Goal: Register for event/course

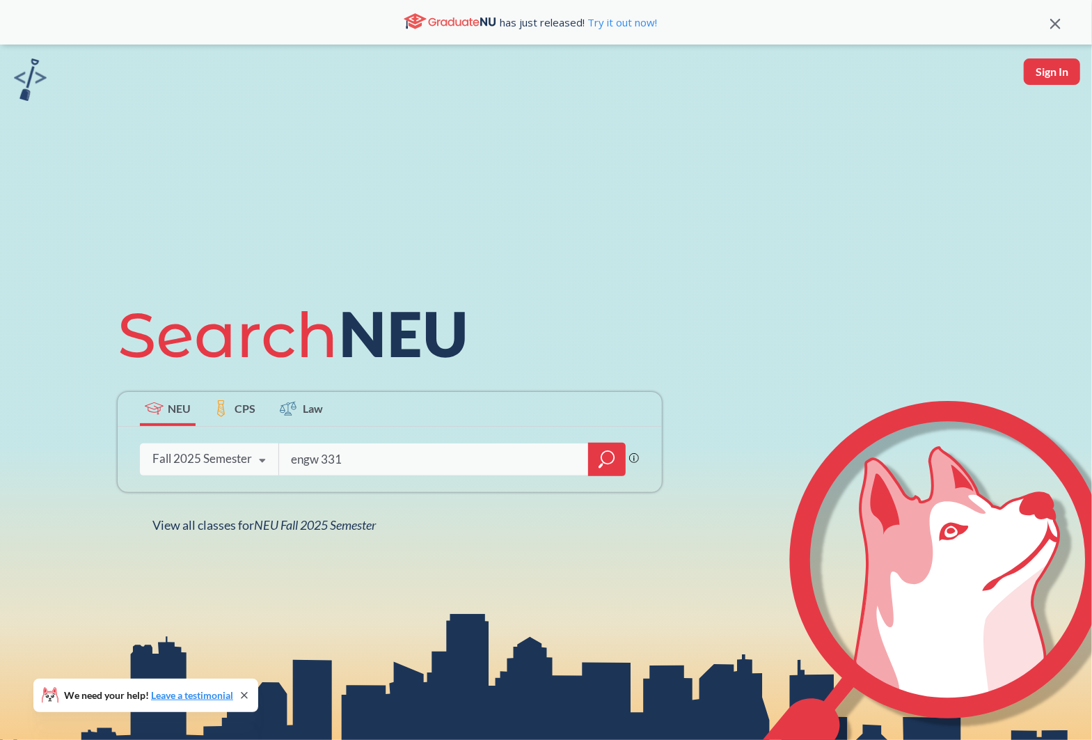
type input "engw 3315"
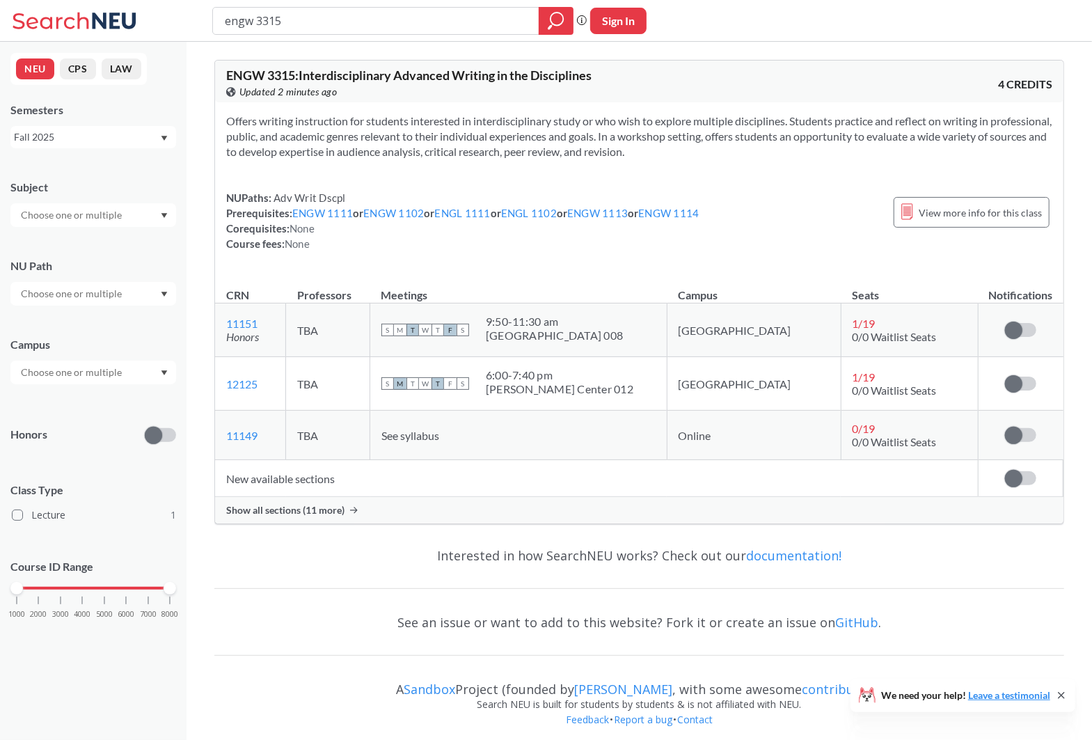
click at [302, 510] on span "Show all sections (11 more)" at bounding box center [285, 510] width 118 height 13
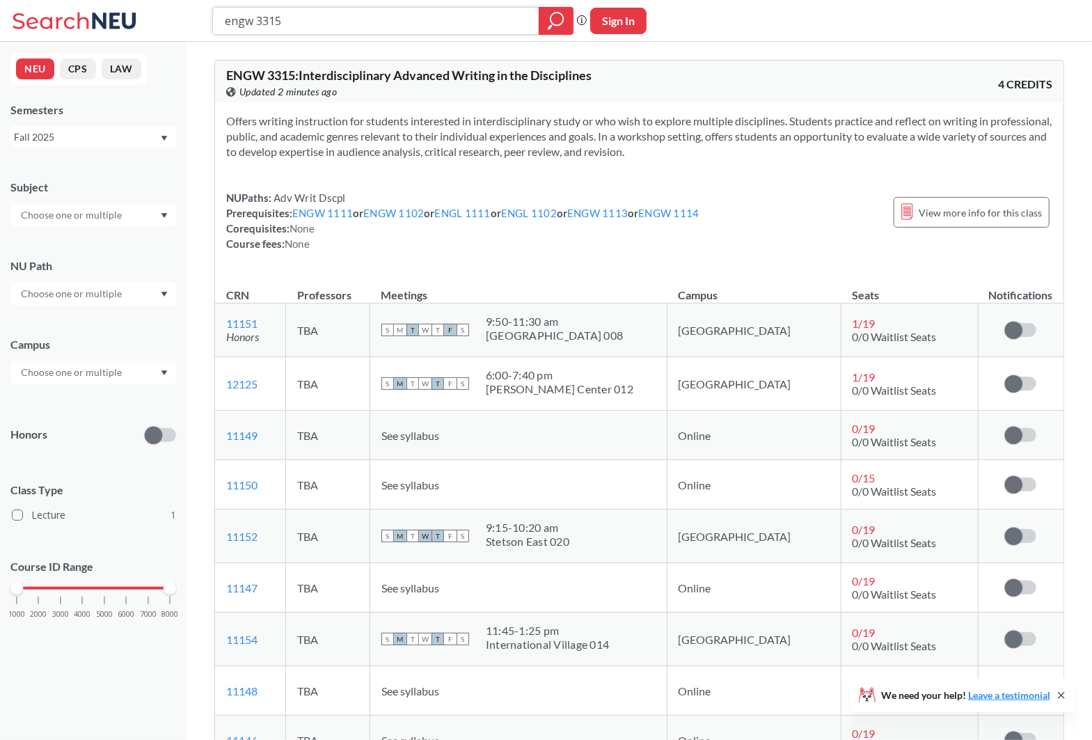
click at [455, 22] on input "engw 3315" at bounding box center [375, 21] width 305 height 24
type input "engw 3305"
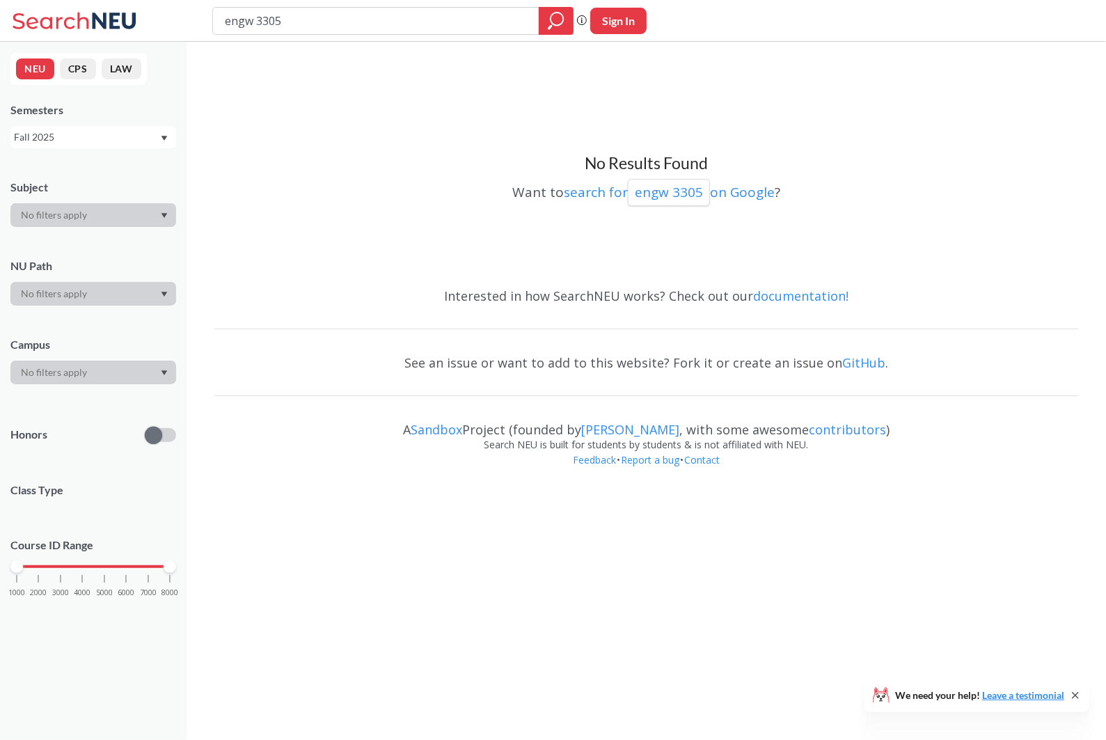
click at [427, 22] on input "engw 3305" at bounding box center [375, 21] width 305 height 24
click at [456, 27] on input "engw 3" at bounding box center [375, 21] width 305 height 24
type input "engw 3304"
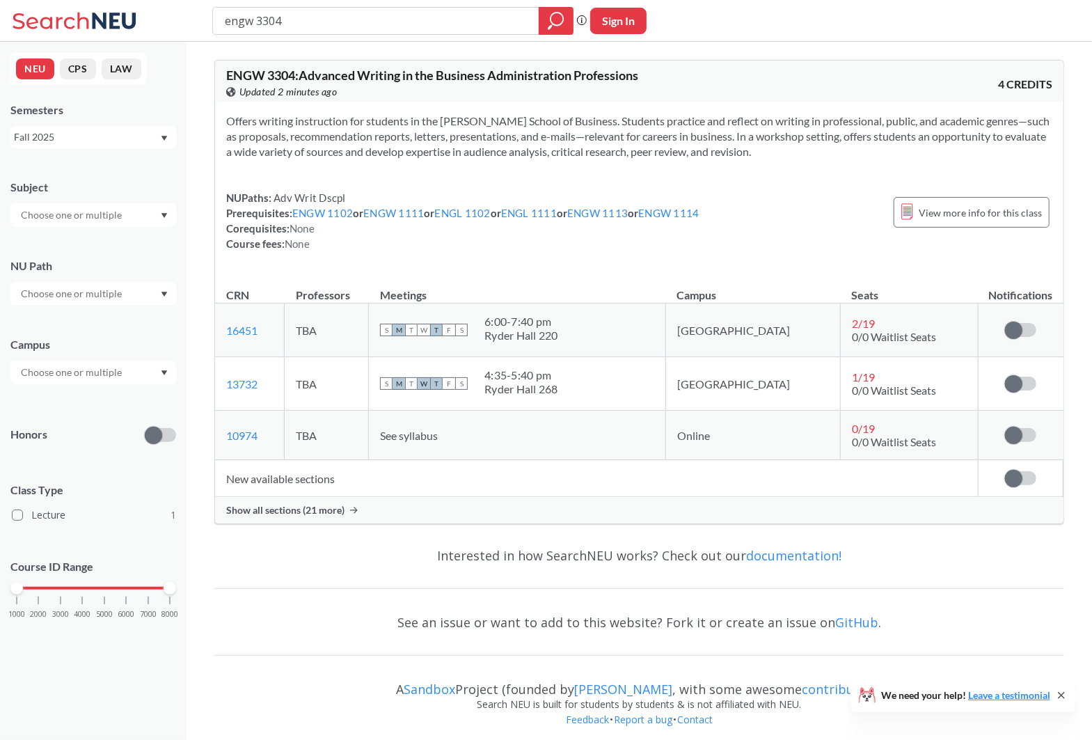
click at [286, 524] on div "ENGW 3304 : Advanced Writing in the Business Administration Professions View th…" at bounding box center [639, 292] width 850 height 464
click at [293, 515] on div "Show all sections (21 more)" at bounding box center [639, 510] width 848 height 26
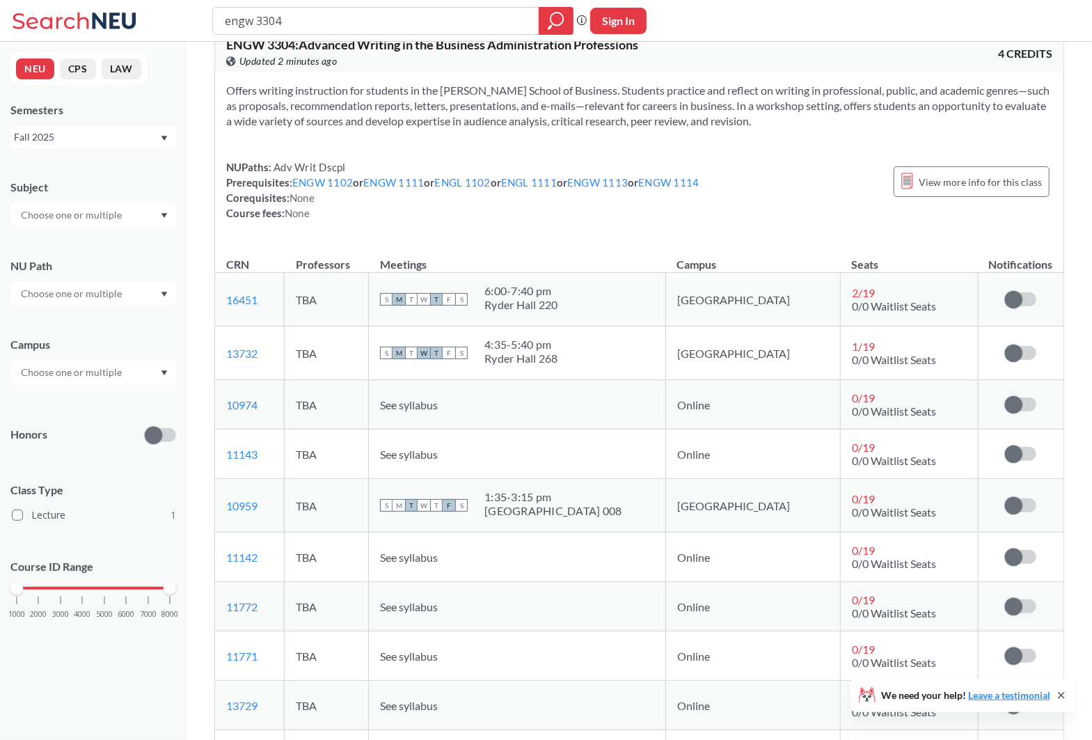
scroll to position [31, 0]
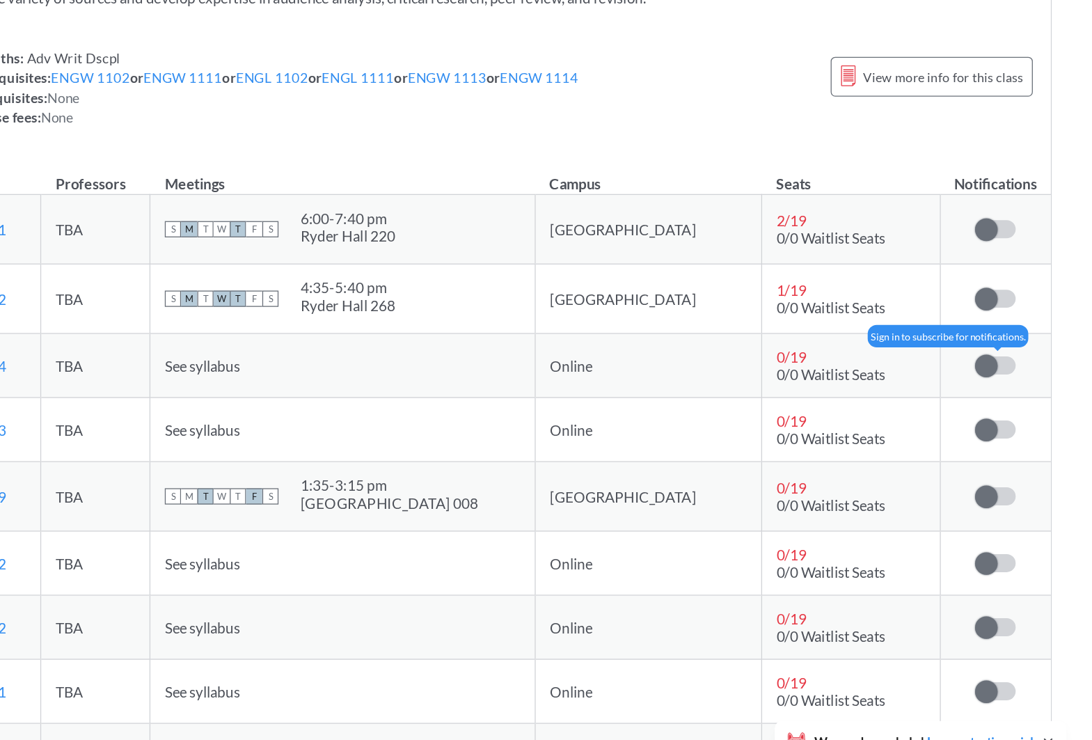
click at [614, 413] on span at bounding box center [1013, 404] width 17 height 17
click at [614, 397] on input "checkbox" at bounding box center [1005, 397] width 0 height 0
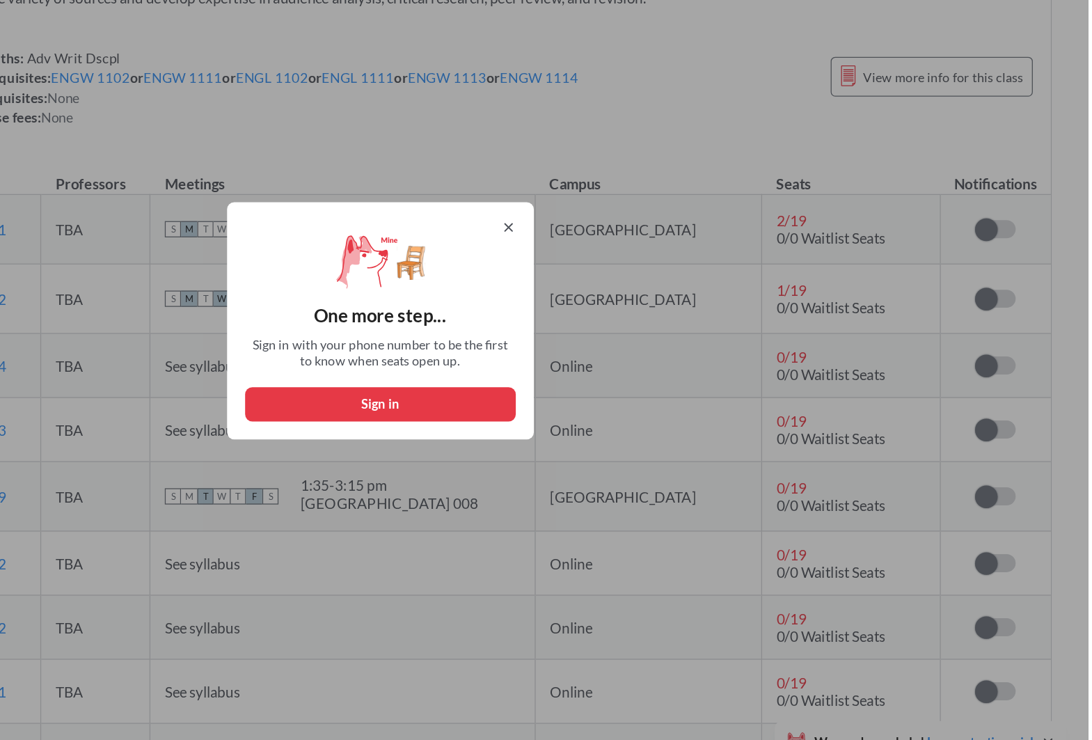
click at [470, 434] on button "Sign in" at bounding box center [546, 434] width 209 height 26
select select "US"
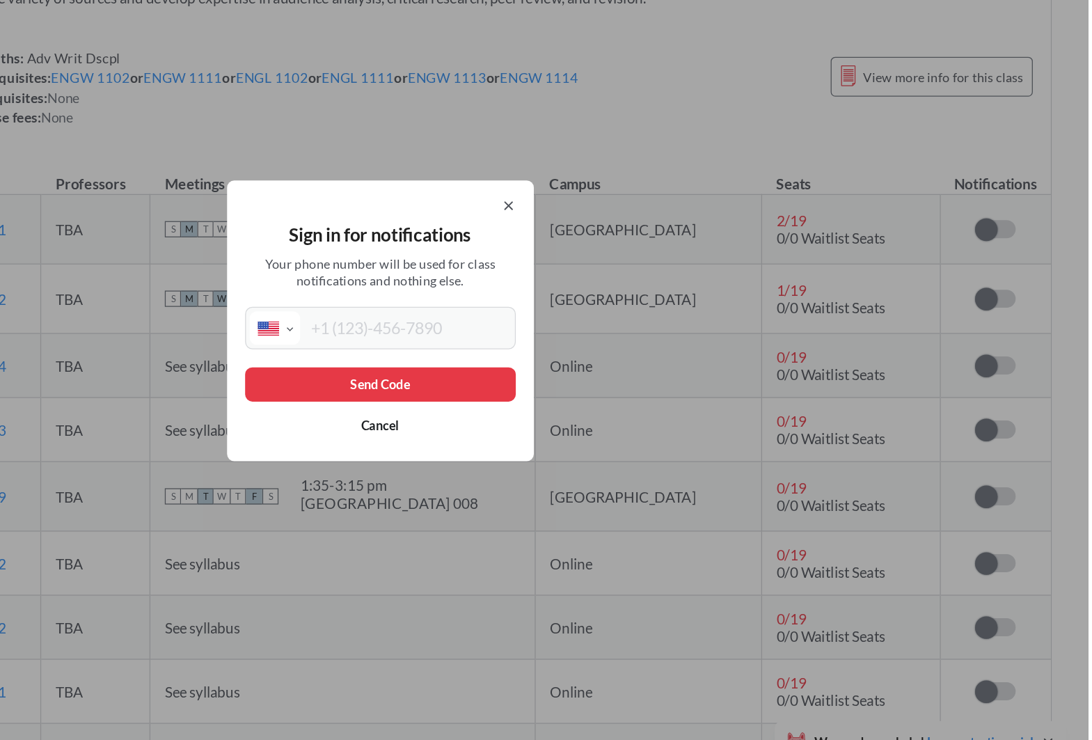
click at [548, 383] on input "tel" at bounding box center [565, 376] width 163 height 26
type input "(929) 425-5565"
click at [614, 412] on button "Send Code" at bounding box center [546, 419] width 209 height 26
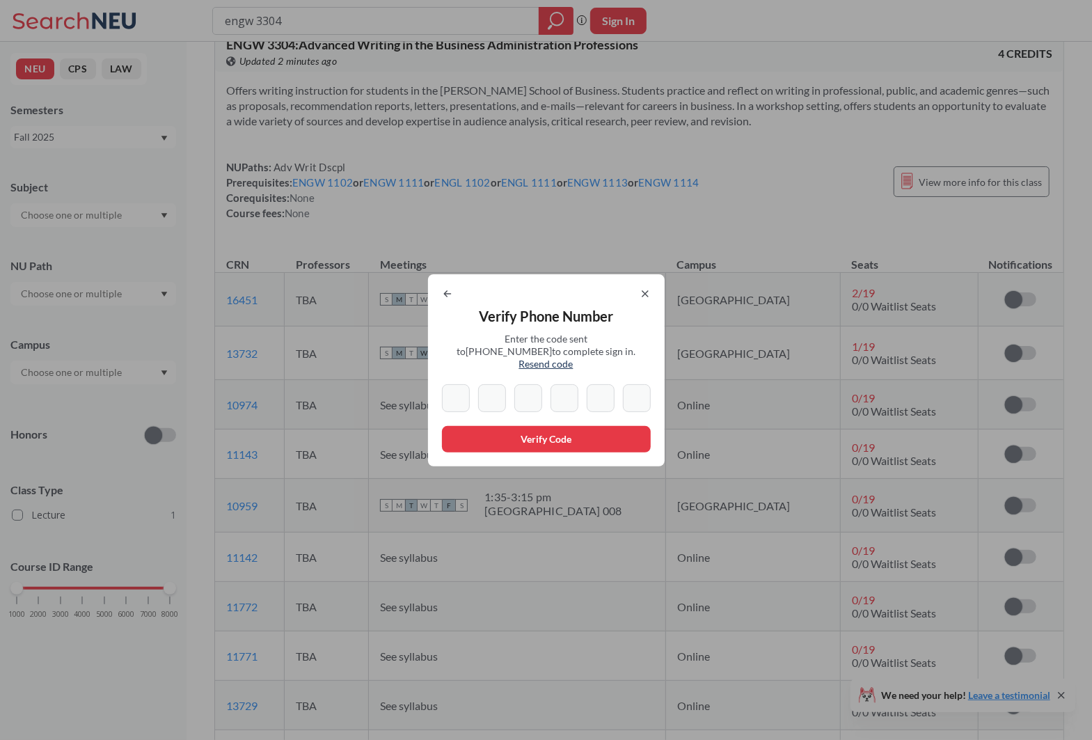
type input "2"
type input "6"
type input "3"
type input "5"
type input "1"
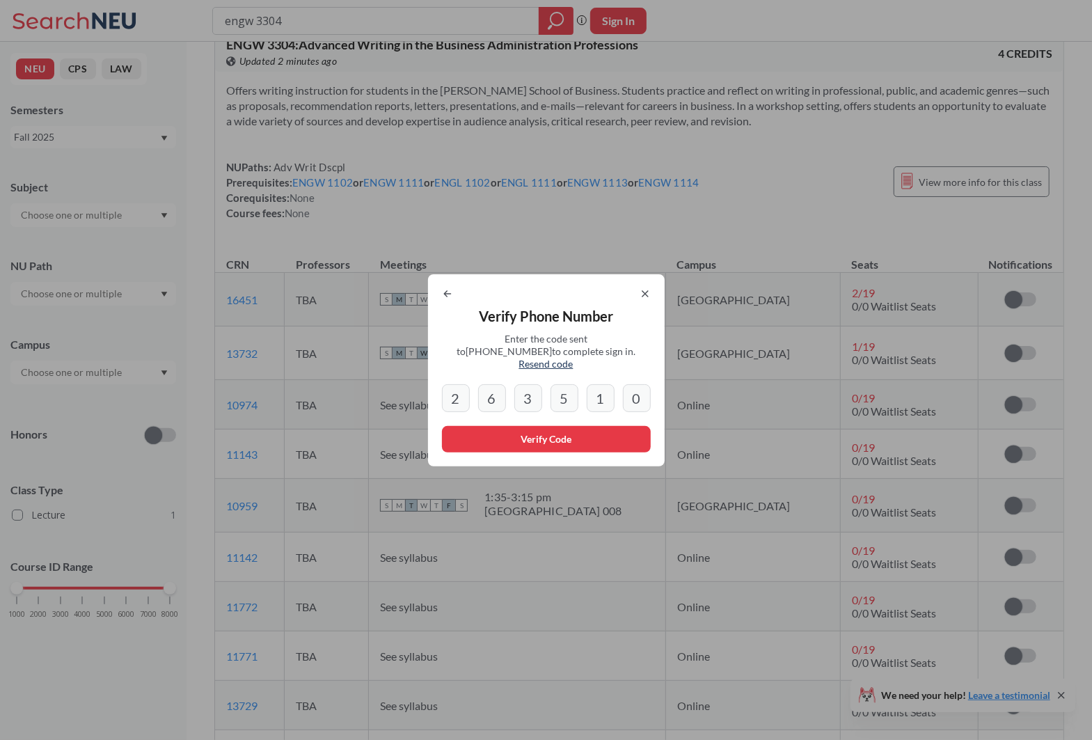
type input "0"
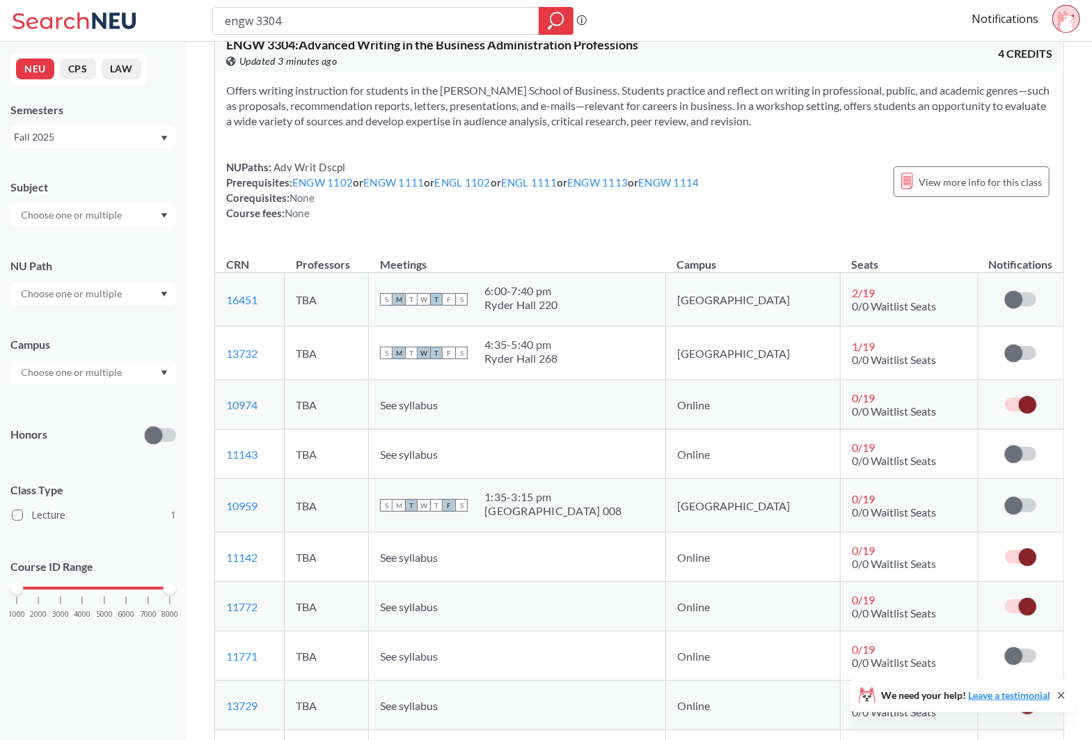
click at [614, 15] on div "Notifications" at bounding box center [1031, 21] width 120 height 32
click at [614, 23] on circle at bounding box center [1065, 18] width 27 height 27
click at [614, 20] on link "Notifications" at bounding box center [1004, 18] width 67 height 15
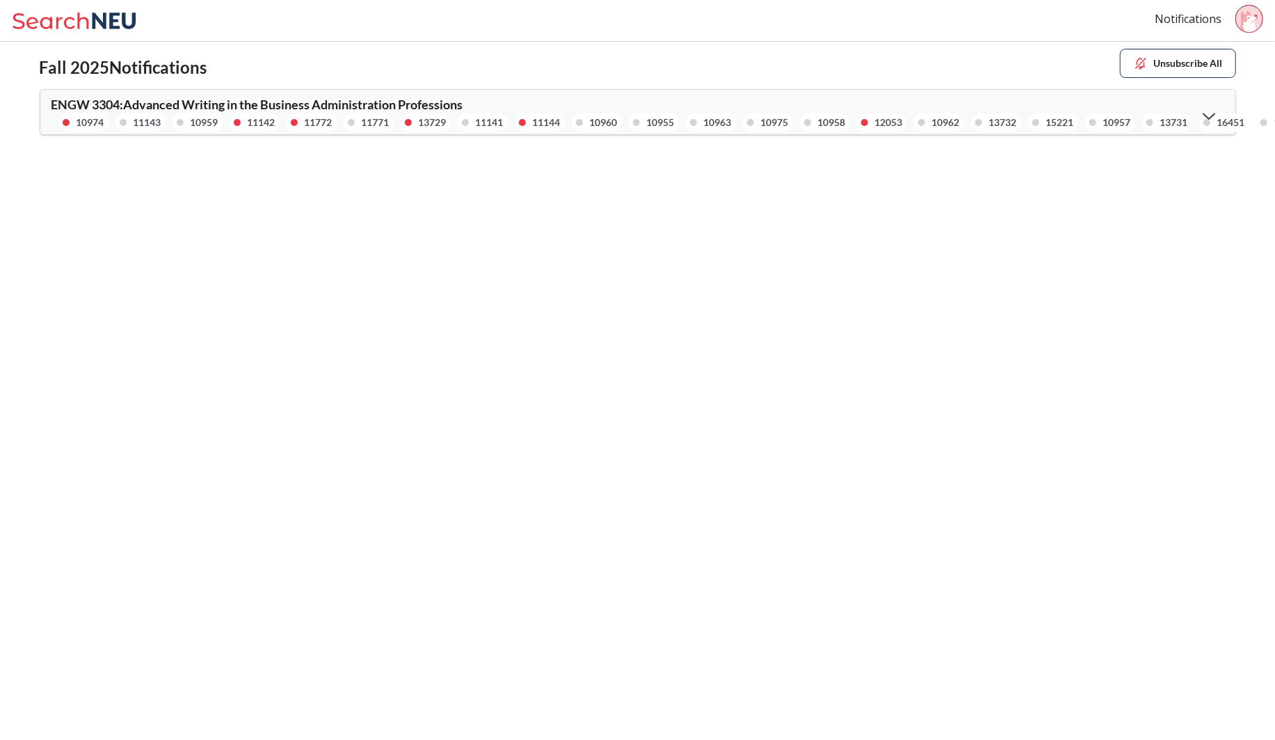
click at [614, 65] on button "Unsubscribe All" at bounding box center [1178, 63] width 116 height 29
click at [614, 69] on img at bounding box center [1140, 63] width 15 height 15
click at [614, 68] on button "Unsubscribe All" at bounding box center [1178, 63] width 116 height 29
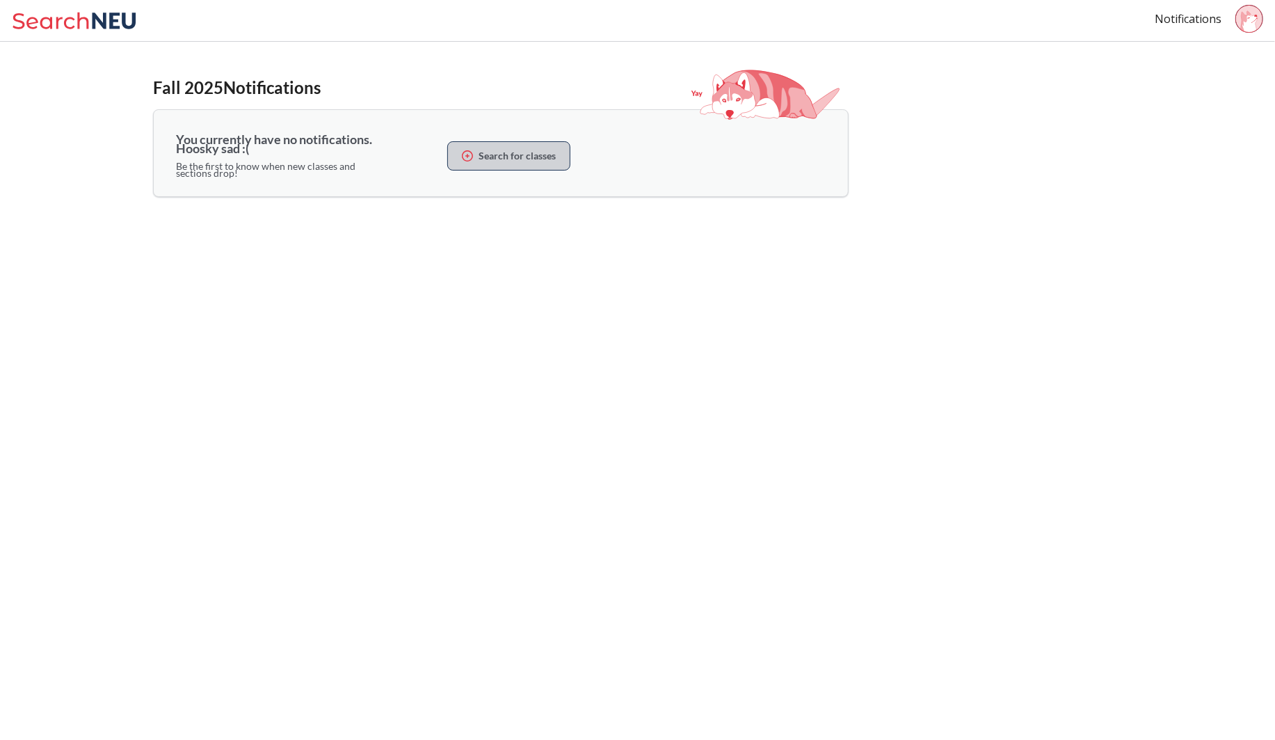
click at [525, 152] on b "Search for classes" at bounding box center [517, 155] width 77 height 7
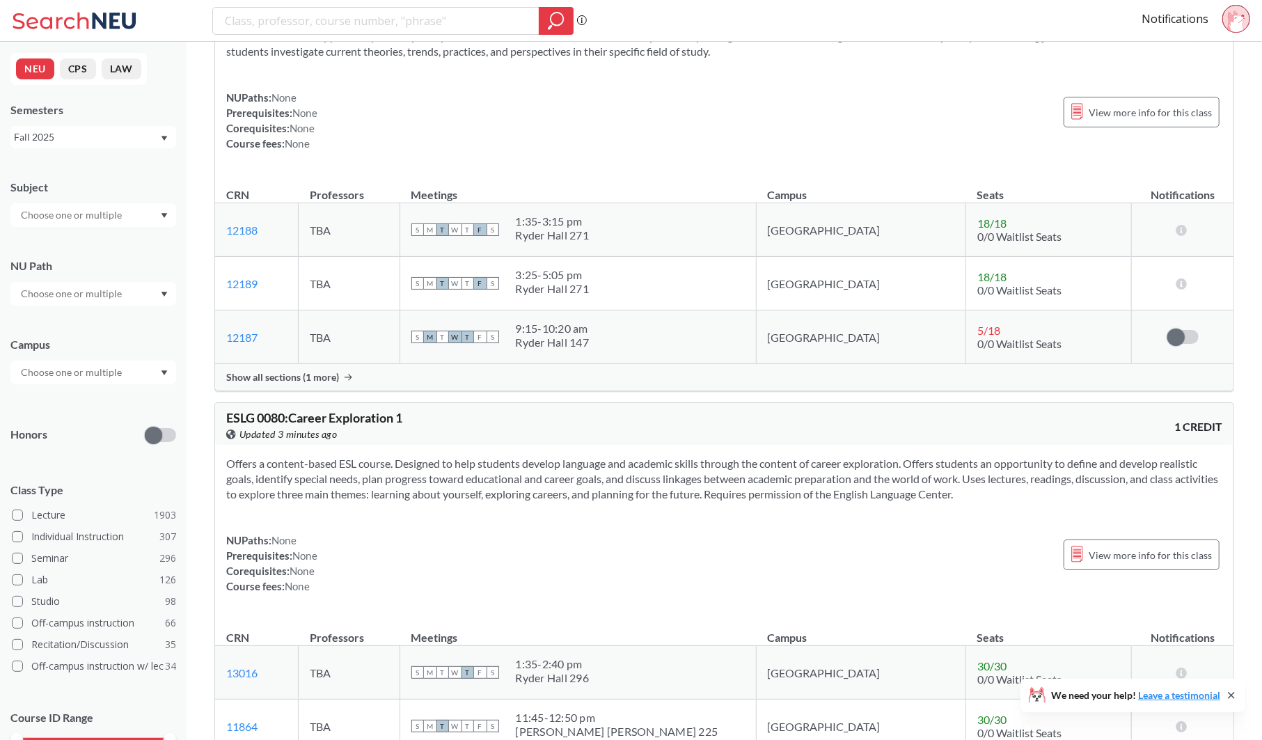
scroll to position [95, 0]
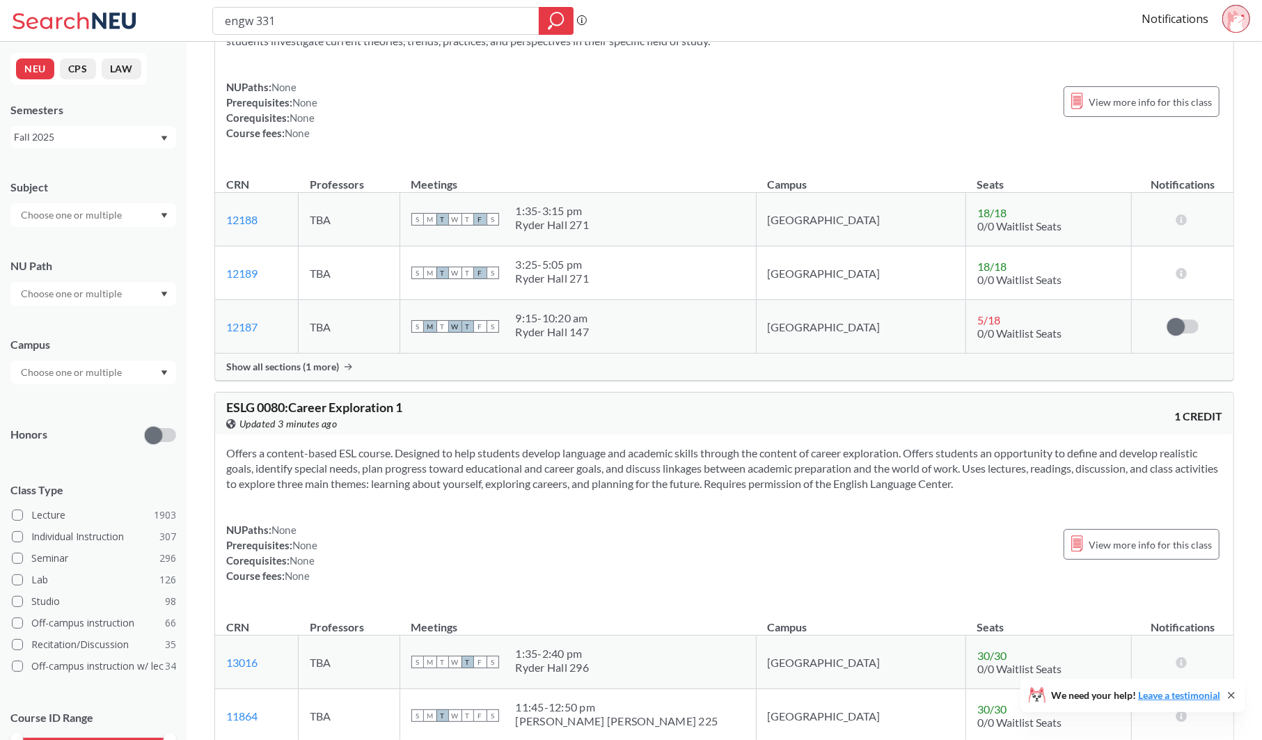
type input "engw 3315"
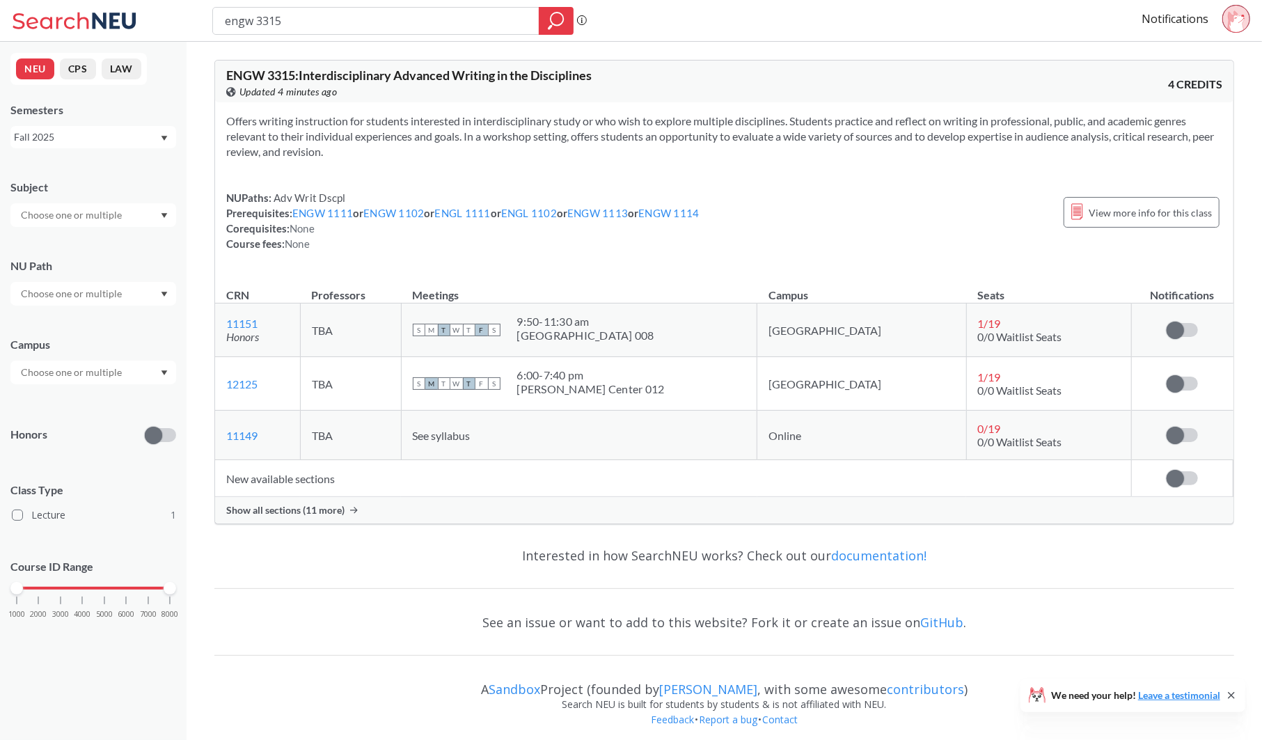
click at [312, 497] on div "Show all sections (11 more)" at bounding box center [724, 510] width 1018 height 26
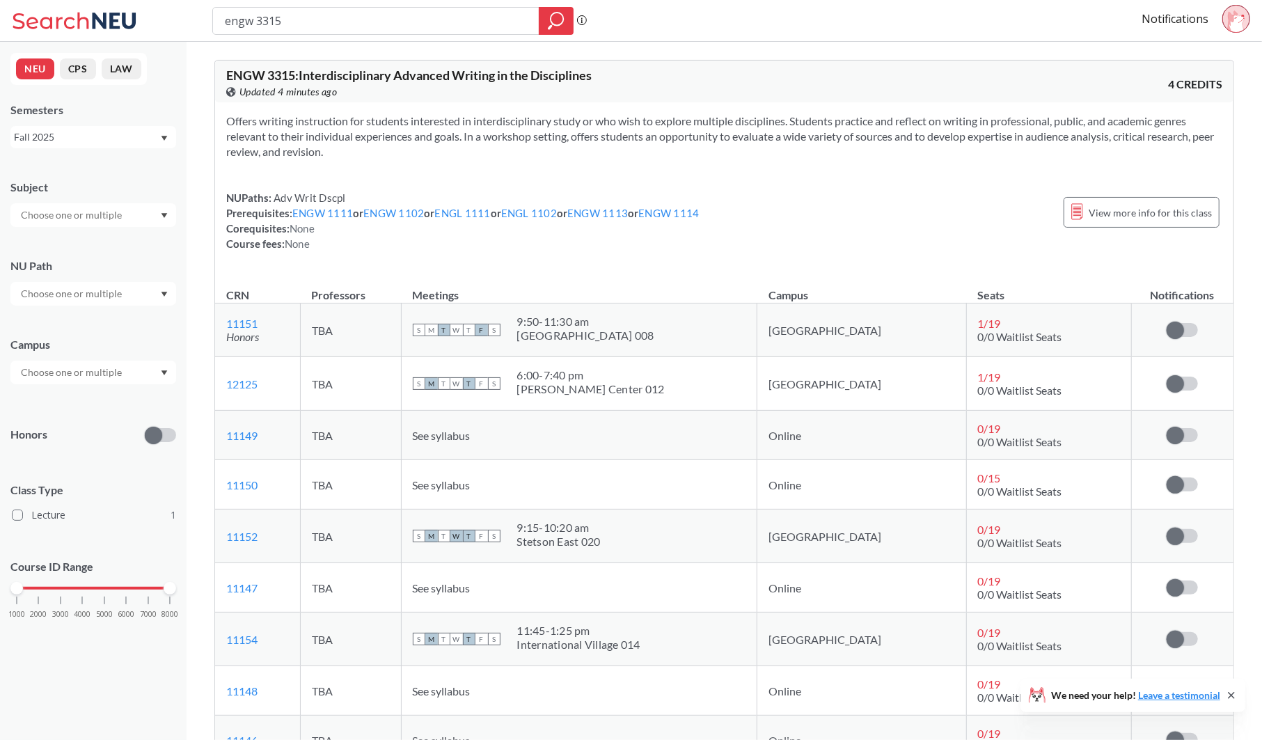
scroll to position [53, 0]
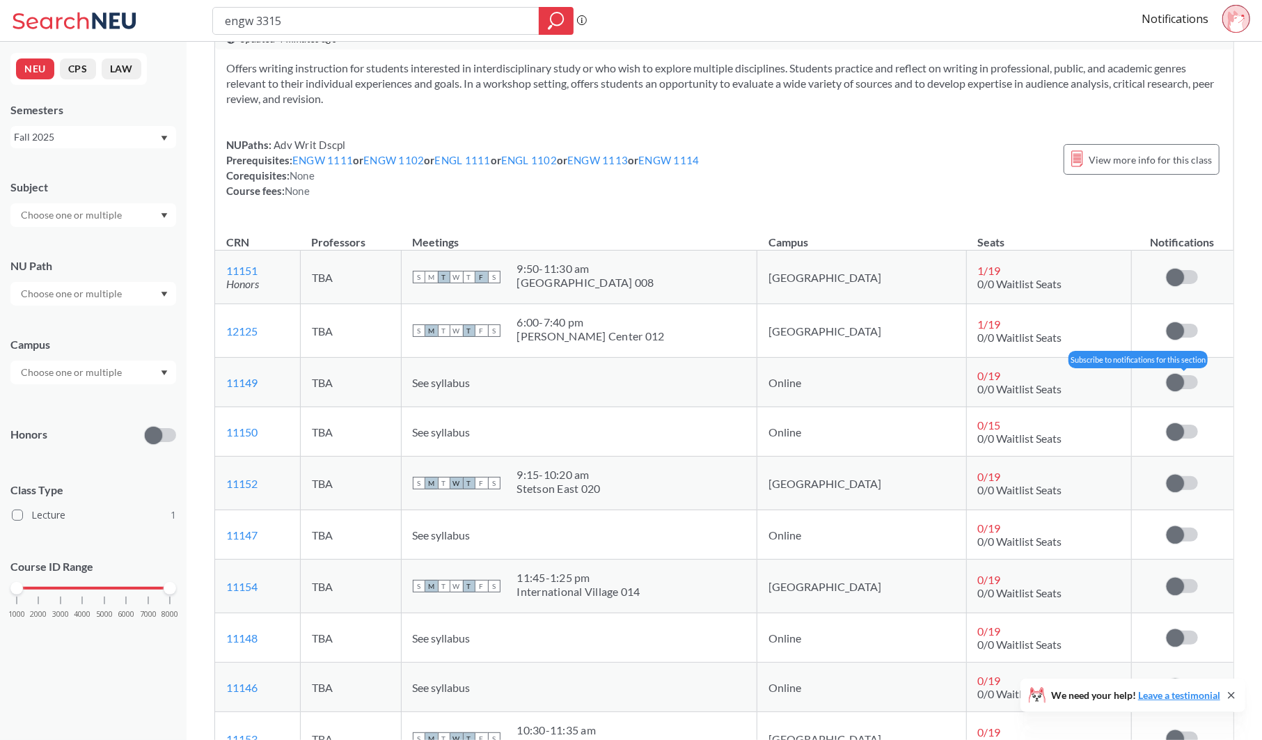
click at [1178, 381] on span at bounding box center [1174, 382] width 17 height 17
click at [1166, 375] on input "checkbox" at bounding box center [1166, 375] width 0 height 0
click at [1173, 431] on span at bounding box center [1174, 431] width 17 height 17
click at [1166, 424] on input "checkbox" at bounding box center [1166, 424] width 0 height 0
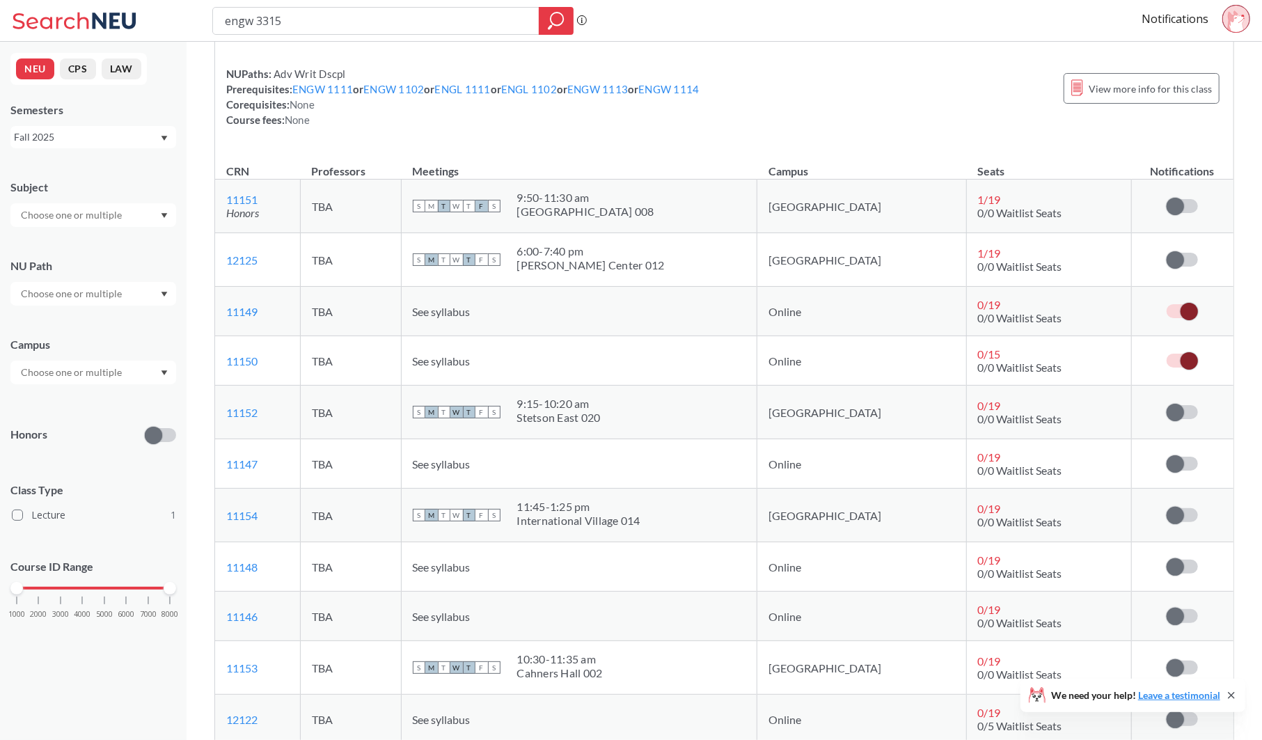
scroll to position [132, 0]
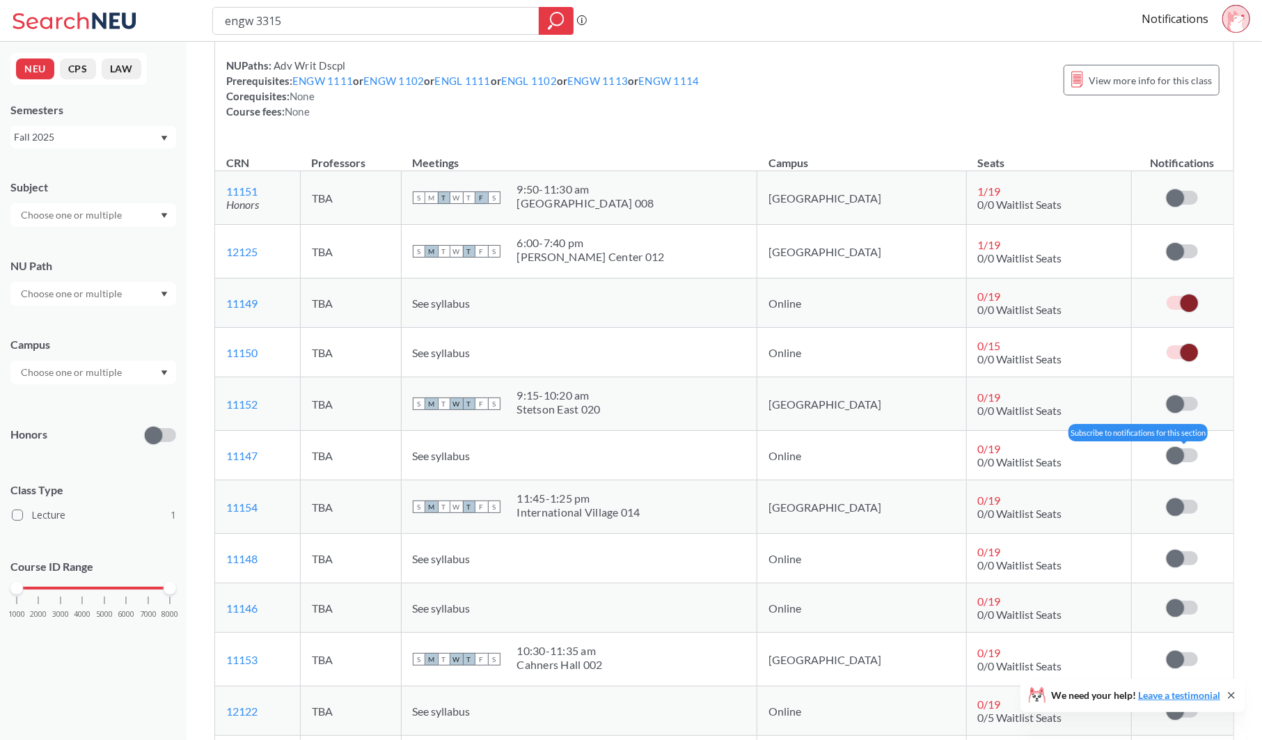
click at [1179, 447] on span at bounding box center [1174, 455] width 17 height 17
click at [1166, 448] on input "checkbox" at bounding box center [1166, 448] width 0 height 0
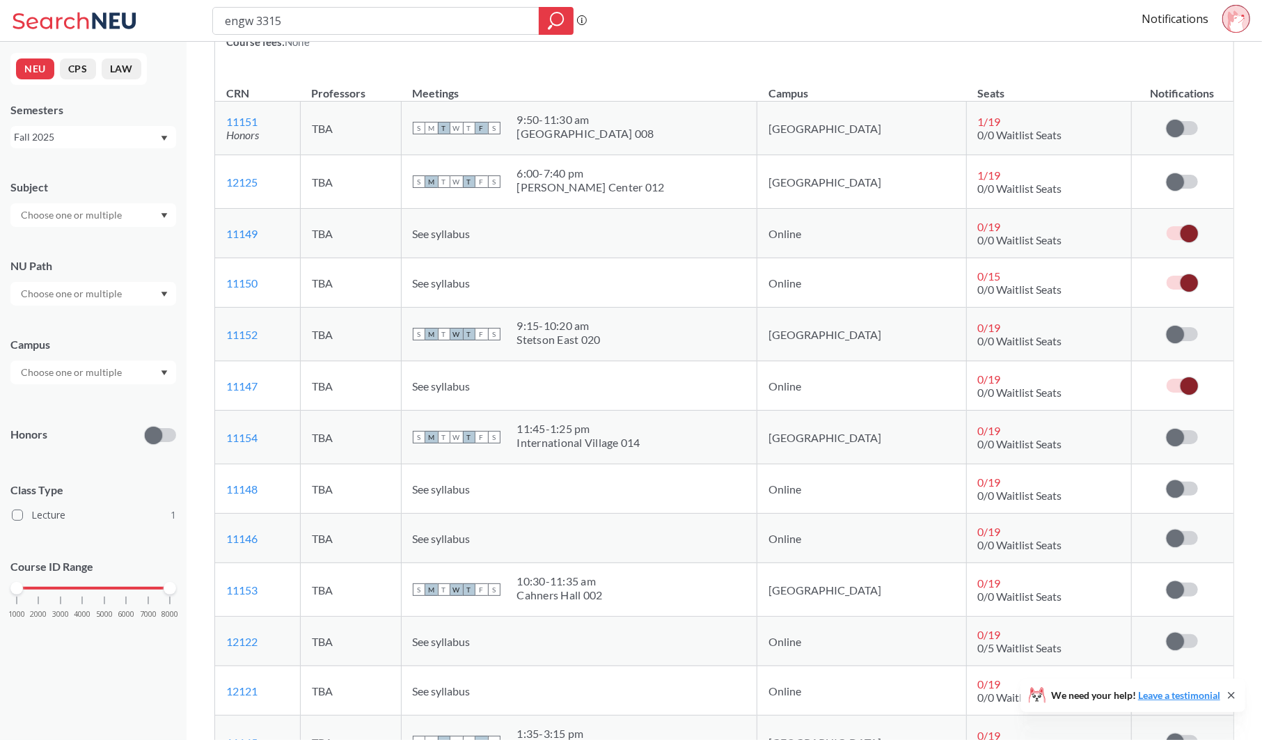
scroll to position [216, 0]
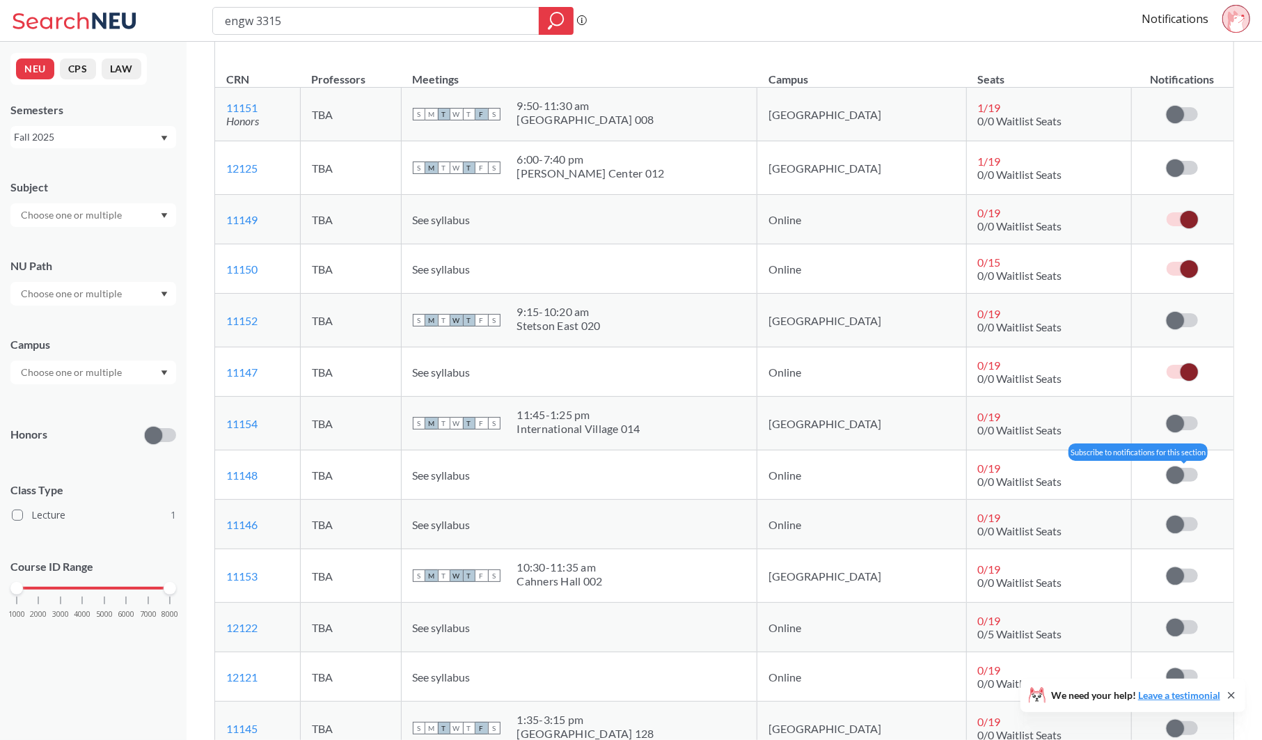
click at [1173, 472] on span at bounding box center [1174, 474] width 17 height 17
click at [1166, 468] on input "checkbox" at bounding box center [1166, 468] width 0 height 0
click at [1179, 521] on span at bounding box center [1174, 524] width 17 height 17
click at [1166, 517] on input "checkbox" at bounding box center [1166, 517] width 0 height 0
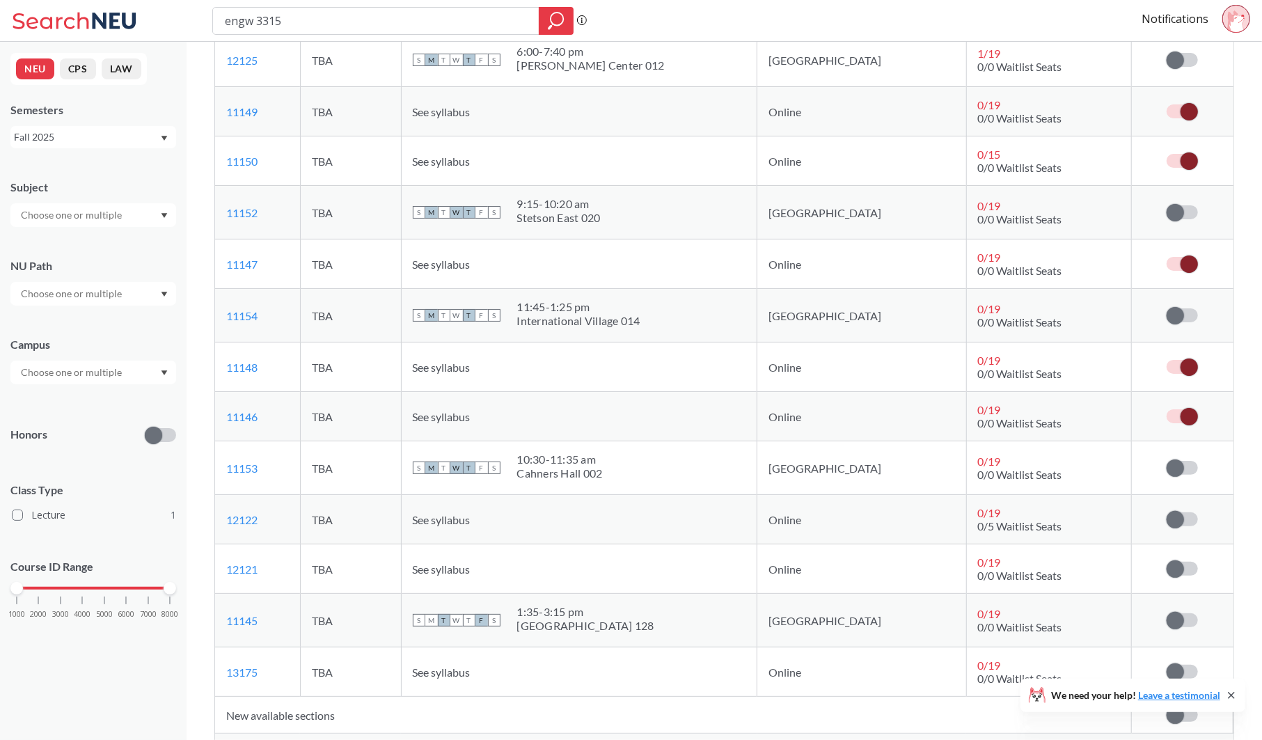
scroll to position [347, 0]
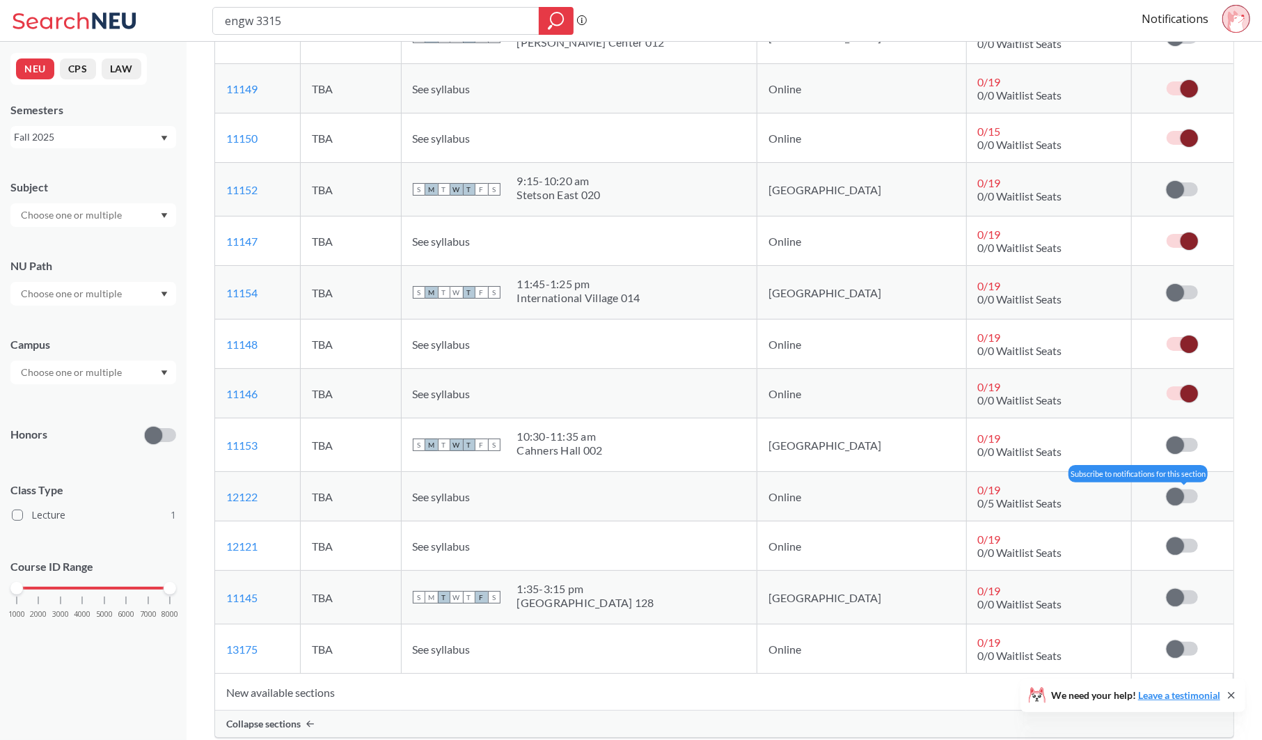
click at [1175, 492] on span at bounding box center [1174, 496] width 17 height 17
click at [1166, 489] on input "checkbox" at bounding box center [1166, 489] width 0 height 0
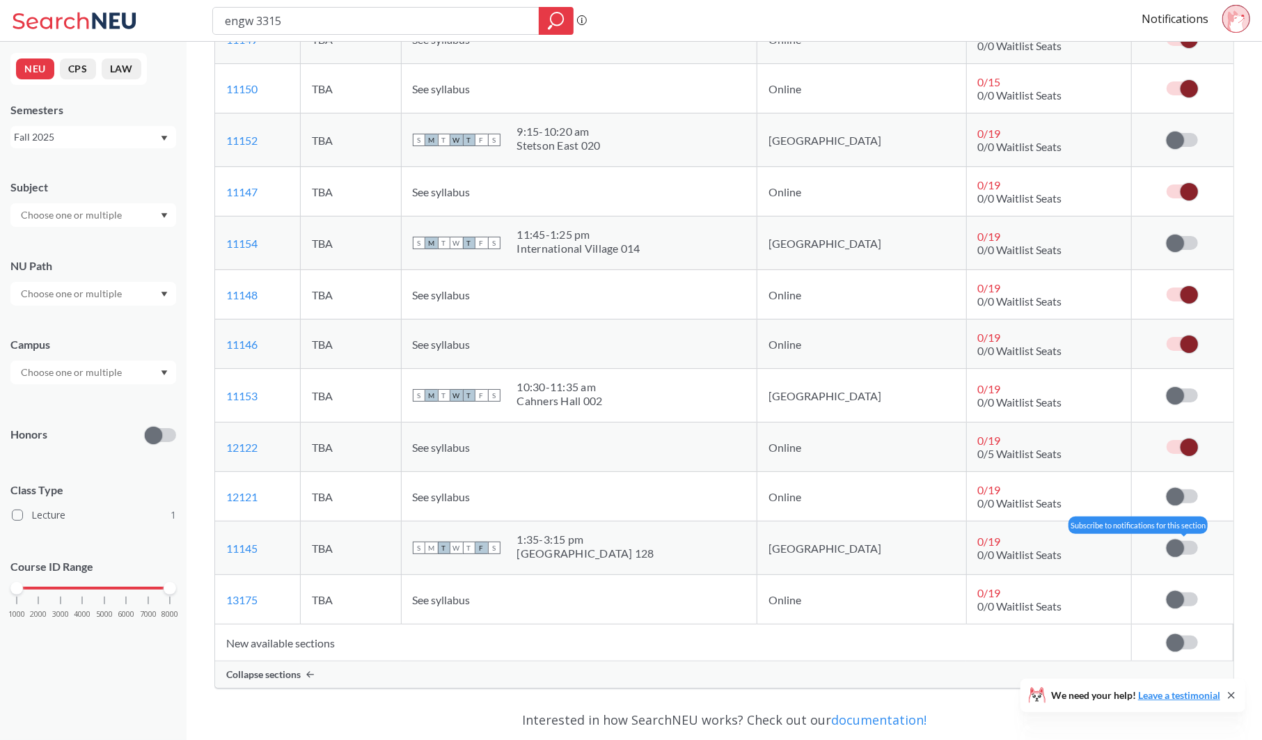
scroll to position [399, 0]
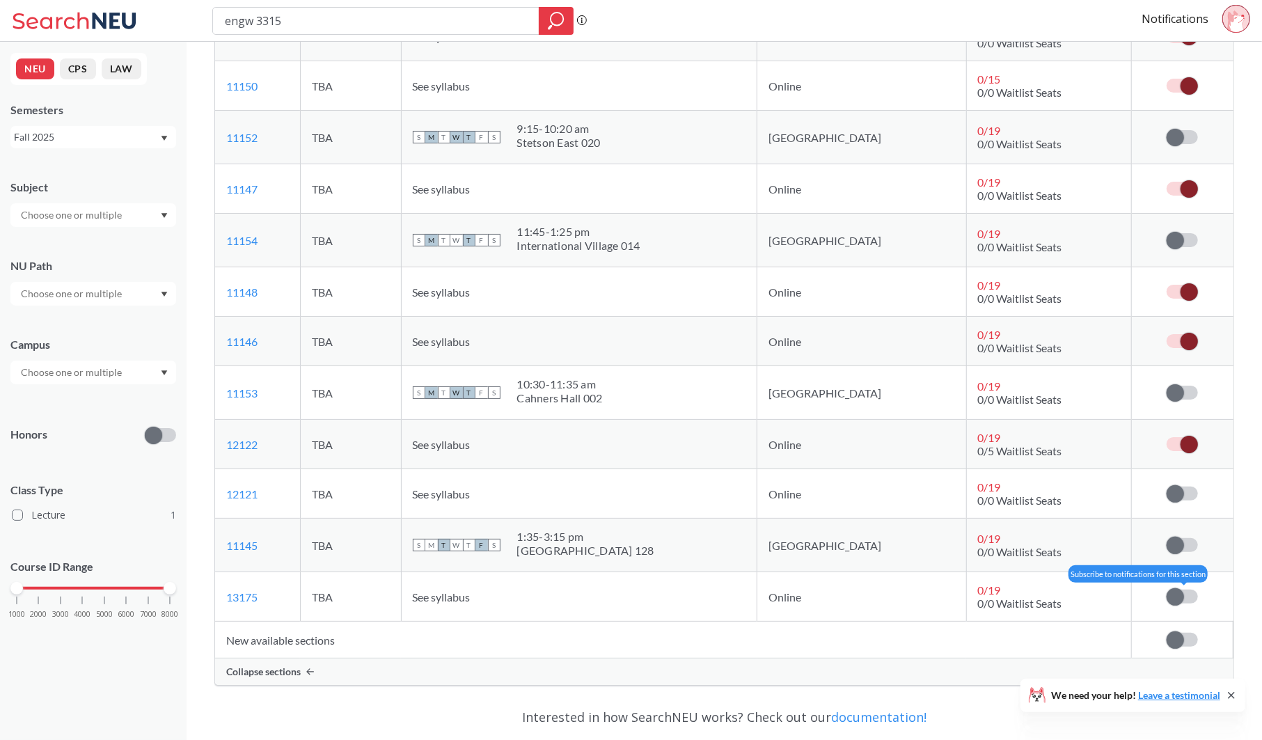
click at [1179, 593] on span at bounding box center [1174, 596] width 17 height 17
click at [1166, 589] on input "checkbox" at bounding box center [1166, 589] width 0 height 0
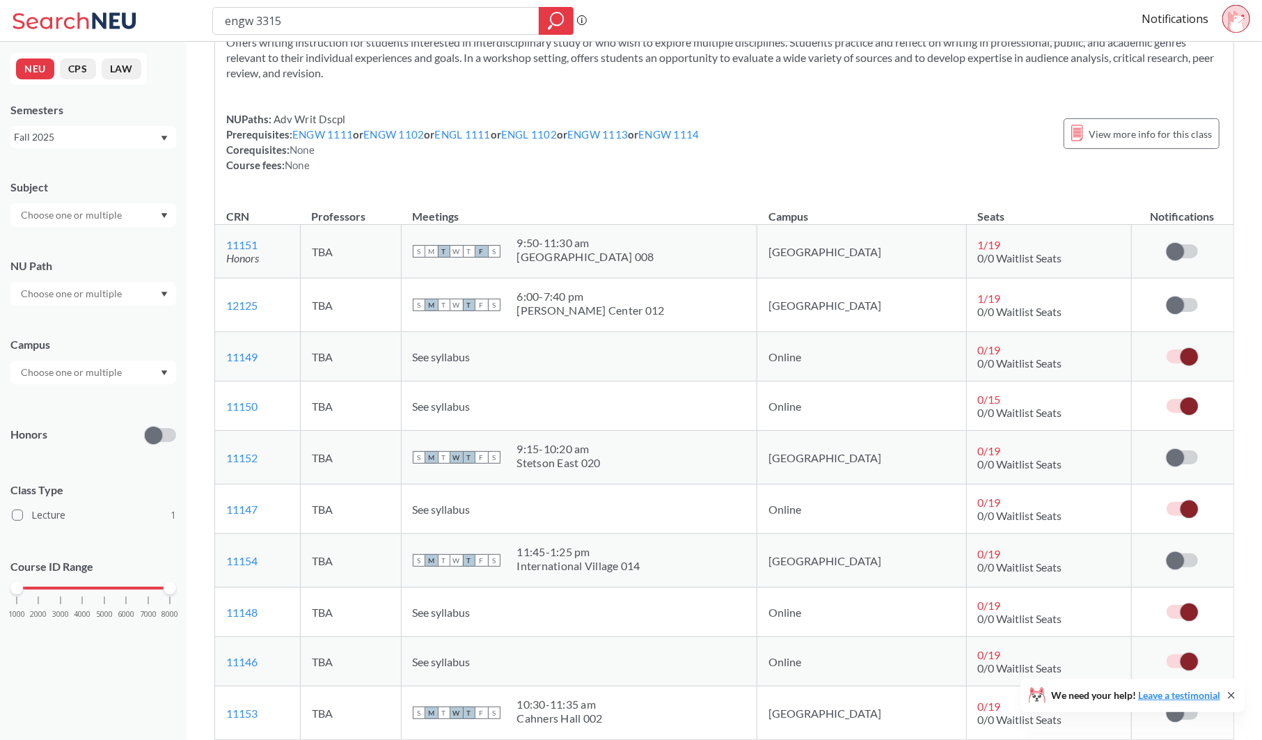
scroll to position [0, 0]
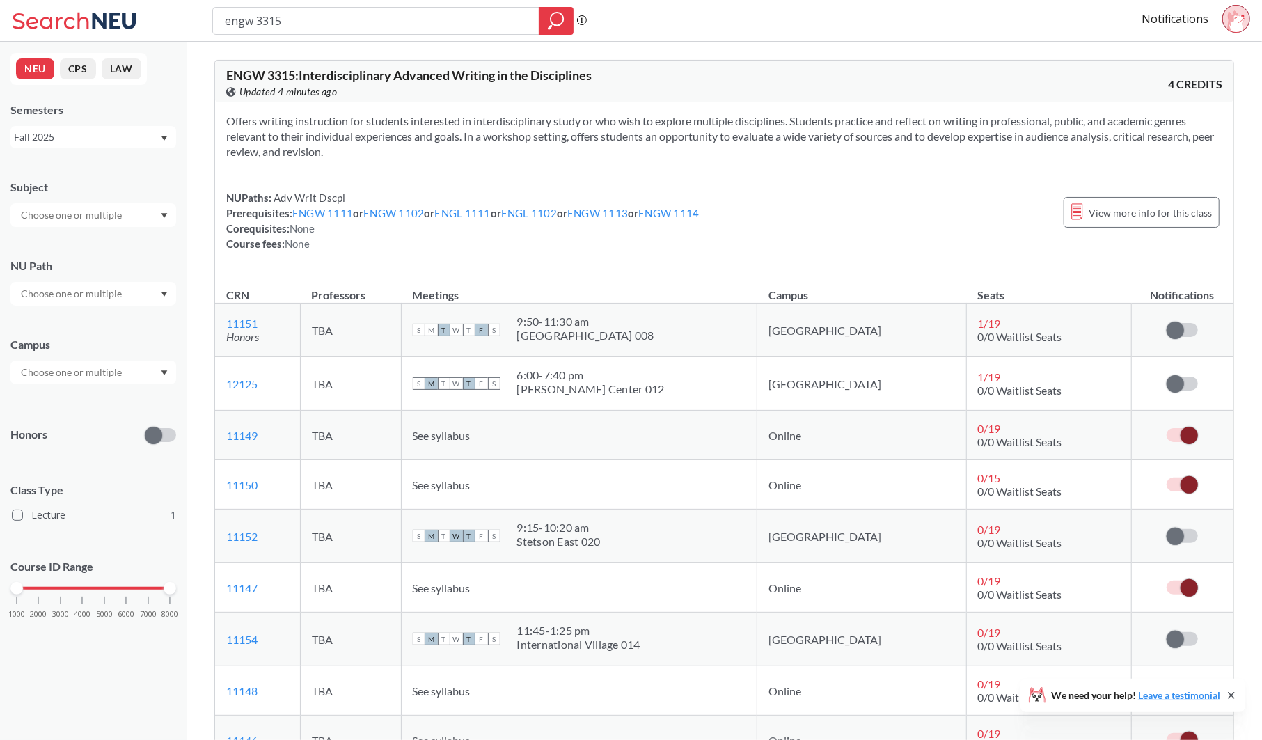
click at [468, 33] on div "engw 3315" at bounding box center [392, 21] width 361 height 28
click at [470, 18] on input "engw 3315" at bounding box center [375, 21] width 305 height 24
type input "engw 3304"
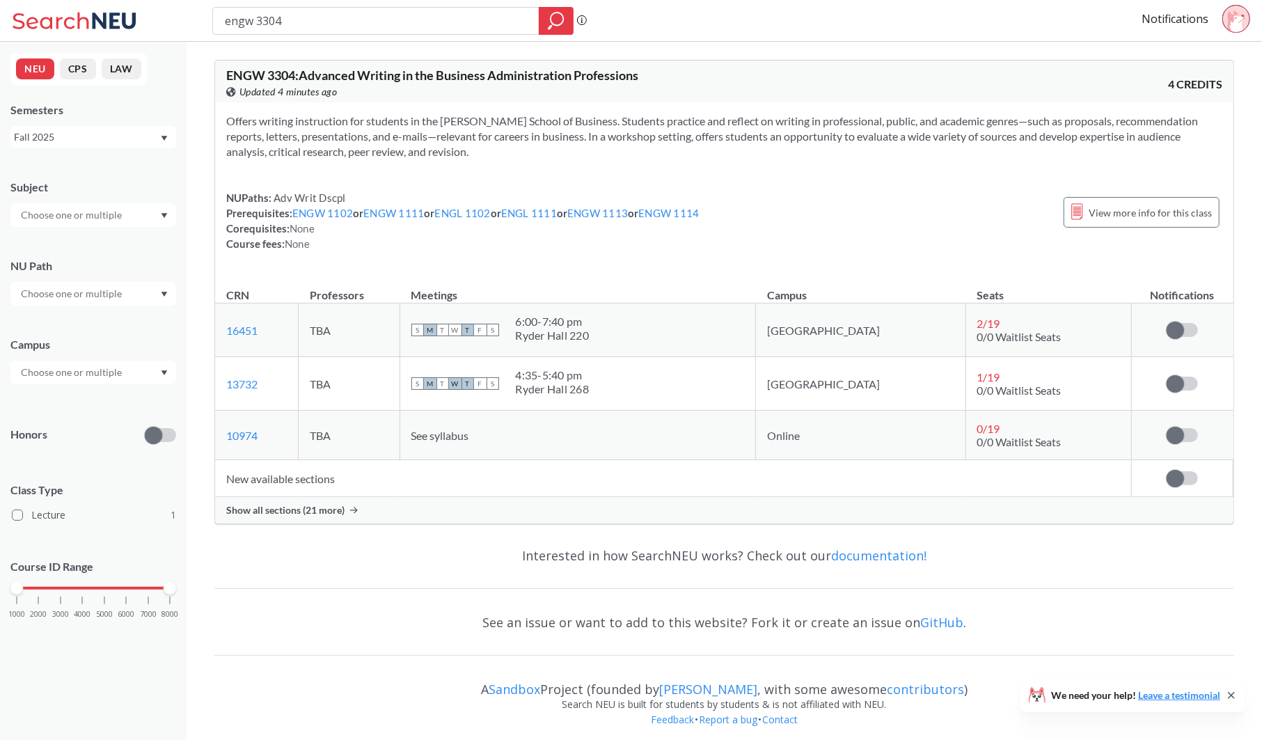
click at [964, 490] on td "New available sections" at bounding box center [673, 478] width 916 height 37
click at [301, 511] on span "Show all sections (21 more)" at bounding box center [285, 510] width 118 height 13
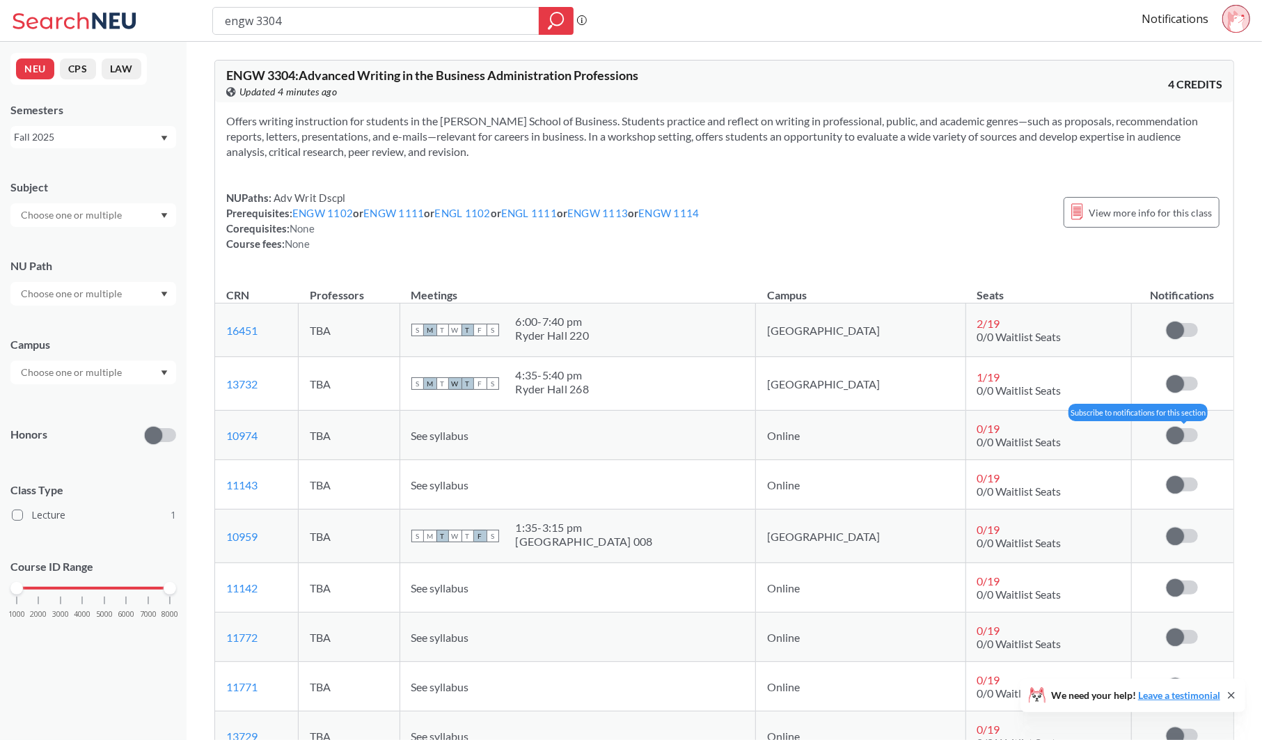
click at [1172, 431] on span at bounding box center [1174, 435] width 17 height 17
click at [1166, 428] on input "checkbox" at bounding box center [1166, 428] width 0 height 0
click at [1179, 479] on span at bounding box center [1174, 484] width 17 height 17
click at [1166, 477] on input "checkbox" at bounding box center [1166, 477] width 0 height 0
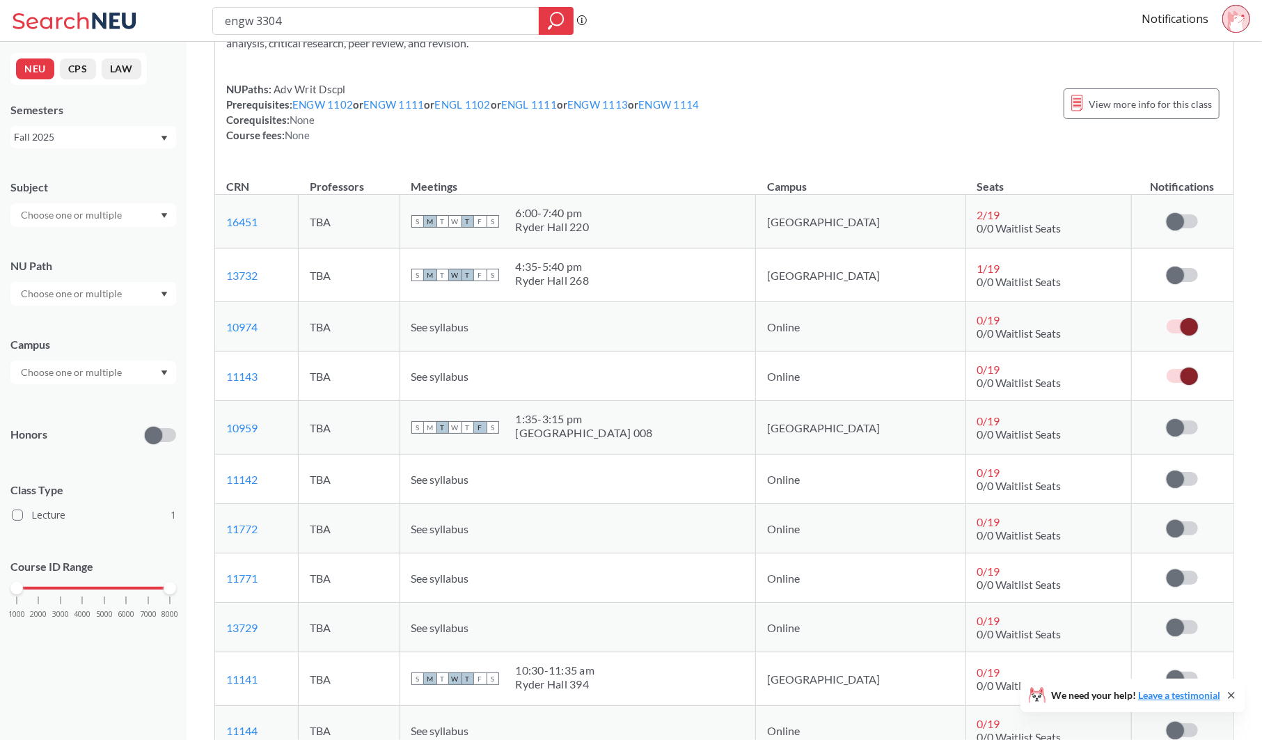
scroll to position [104, 0]
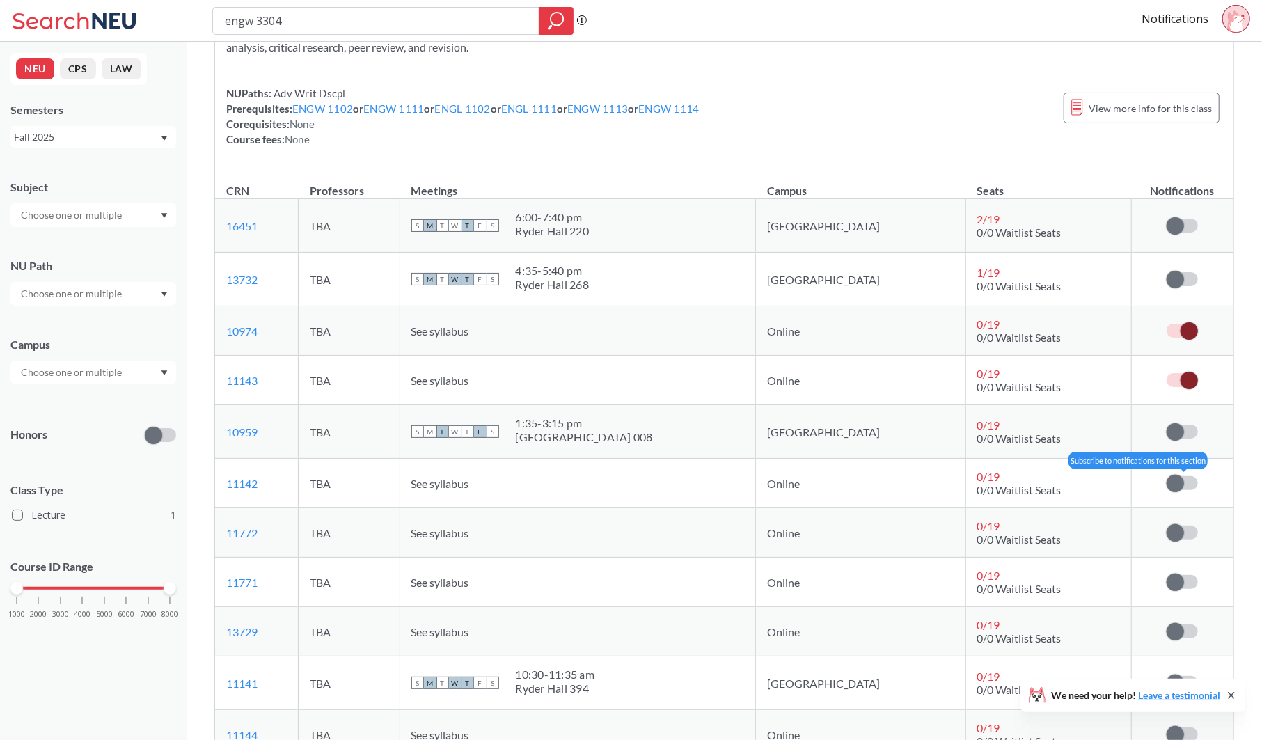
click at [1177, 476] on span at bounding box center [1174, 483] width 17 height 17
click at [1166, 476] on input "checkbox" at bounding box center [1166, 476] width 0 height 0
click at [1178, 531] on span at bounding box center [1174, 532] width 17 height 17
click at [1166, 525] on input "checkbox" at bounding box center [1166, 525] width 0 height 0
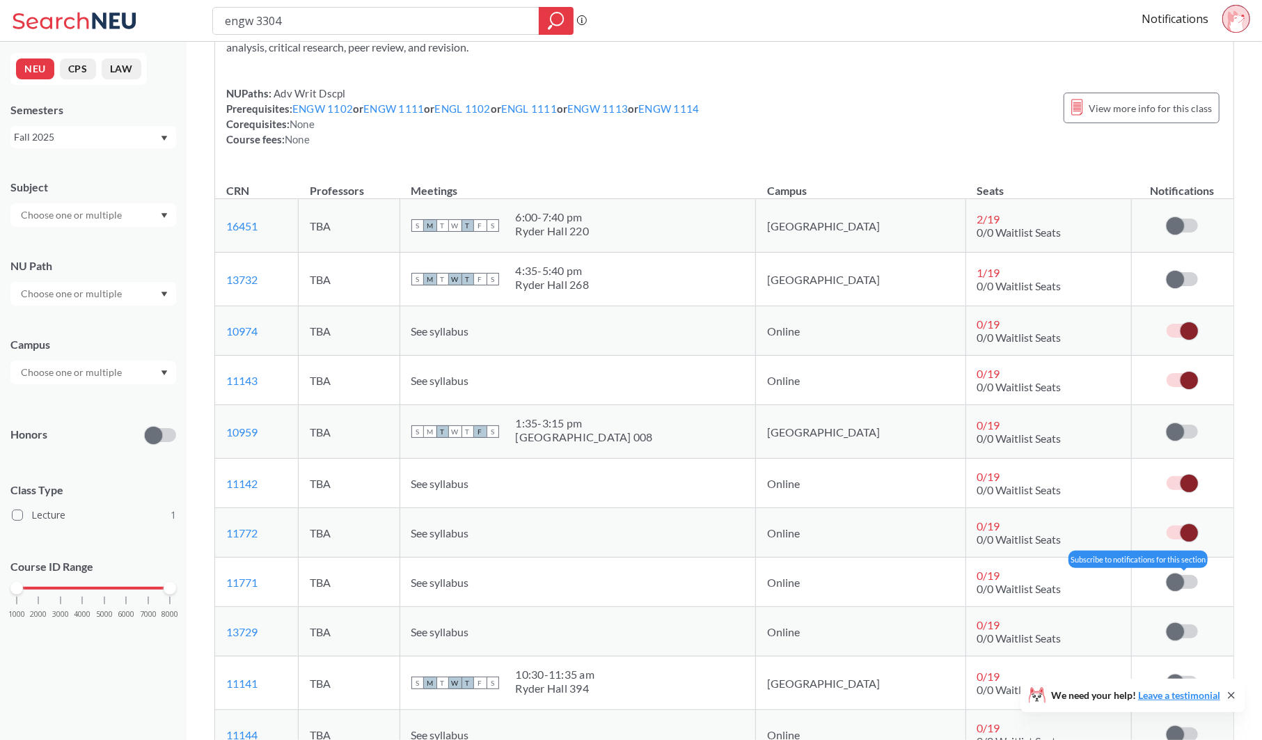
click at [1176, 578] on span at bounding box center [1174, 581] width 17 height 17
click at [1166, 575] on input "checkbox" at bounding box center [1166, 575] width 0 height 0
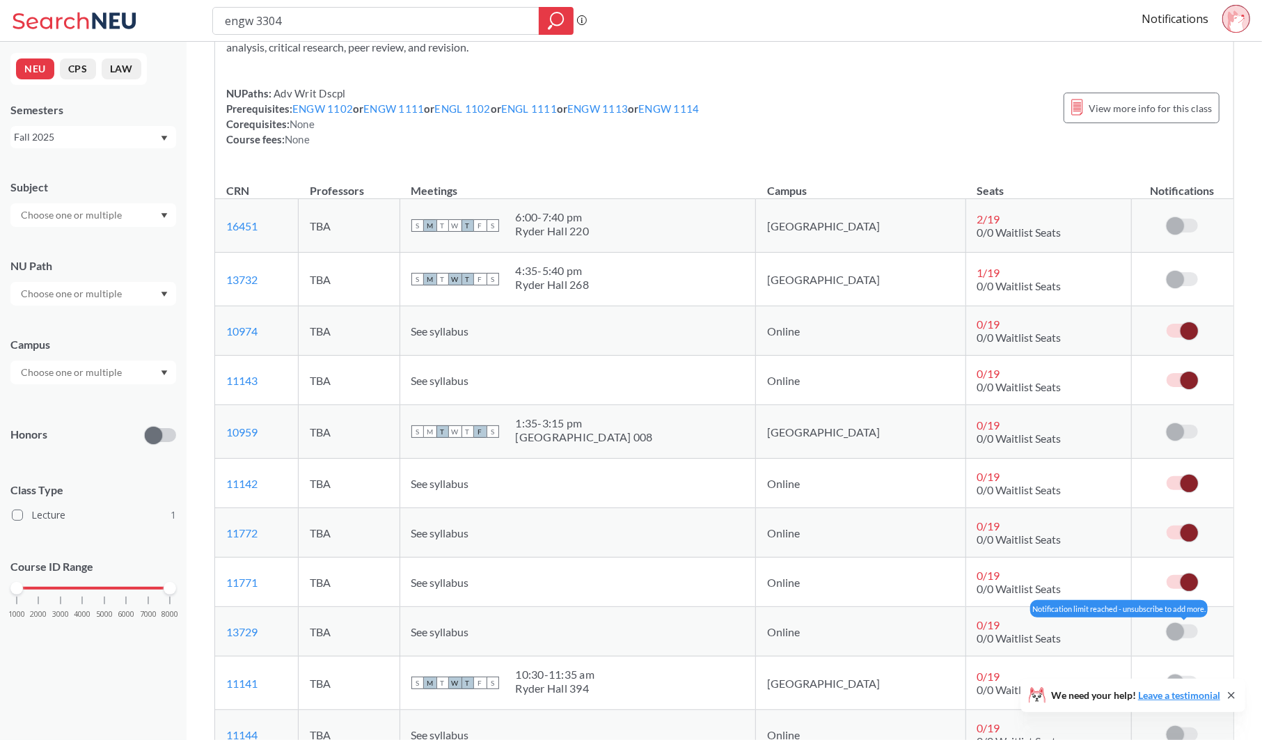
click at [1174, 629] on span at bounding box center [1174, 631] width 17 height 17
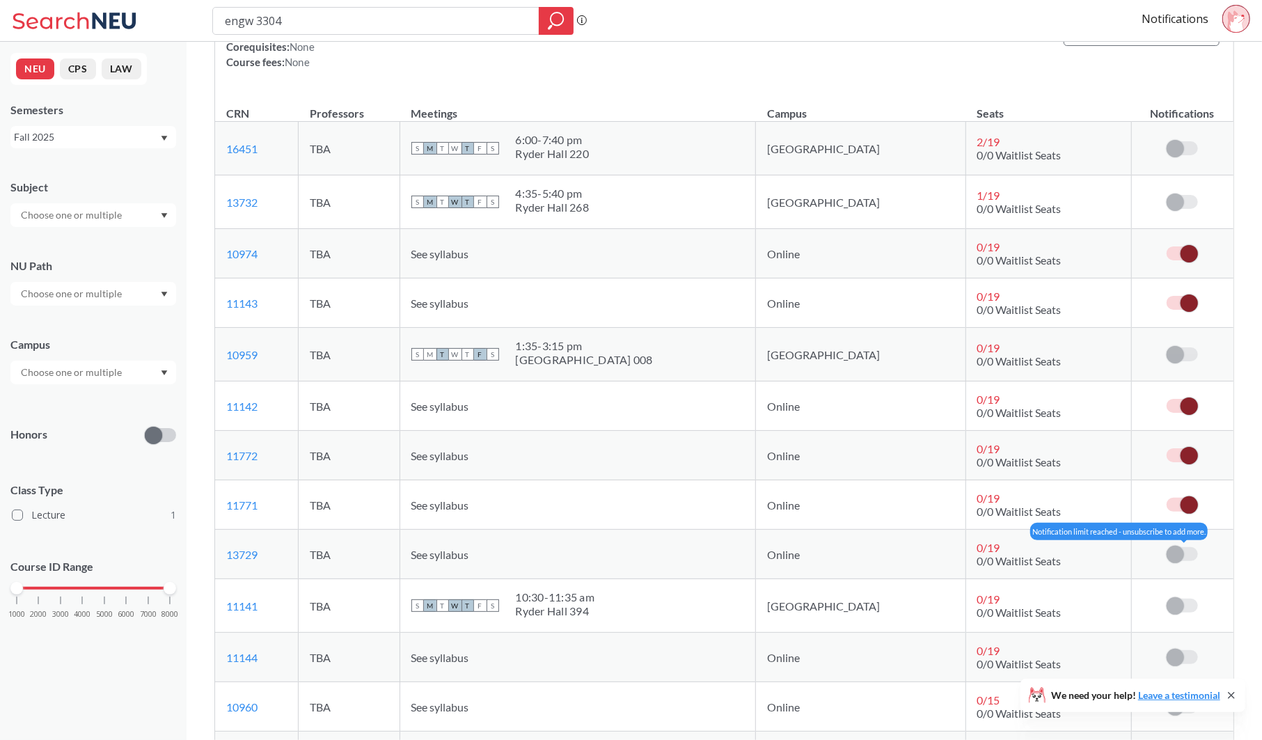
scroll to position [188, 0]
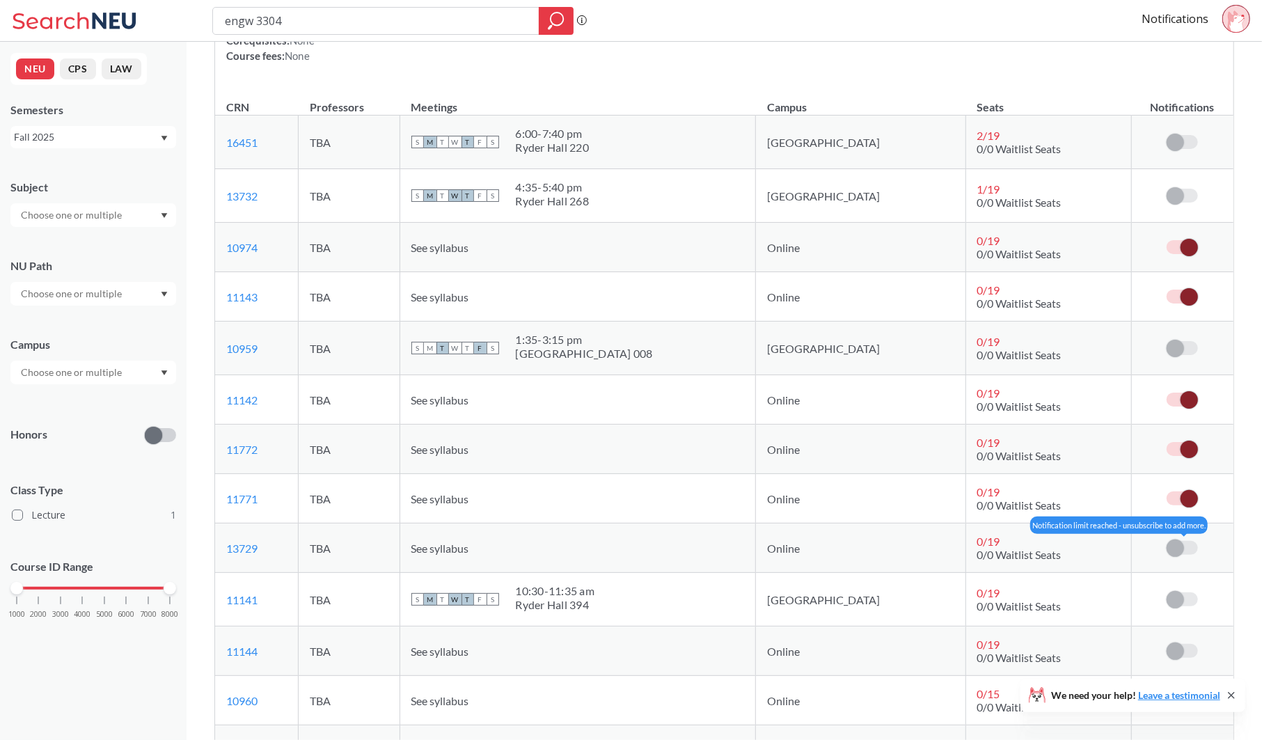
click at [1179, 547] on span at bounding box center [1174, 547] width 17 height 17
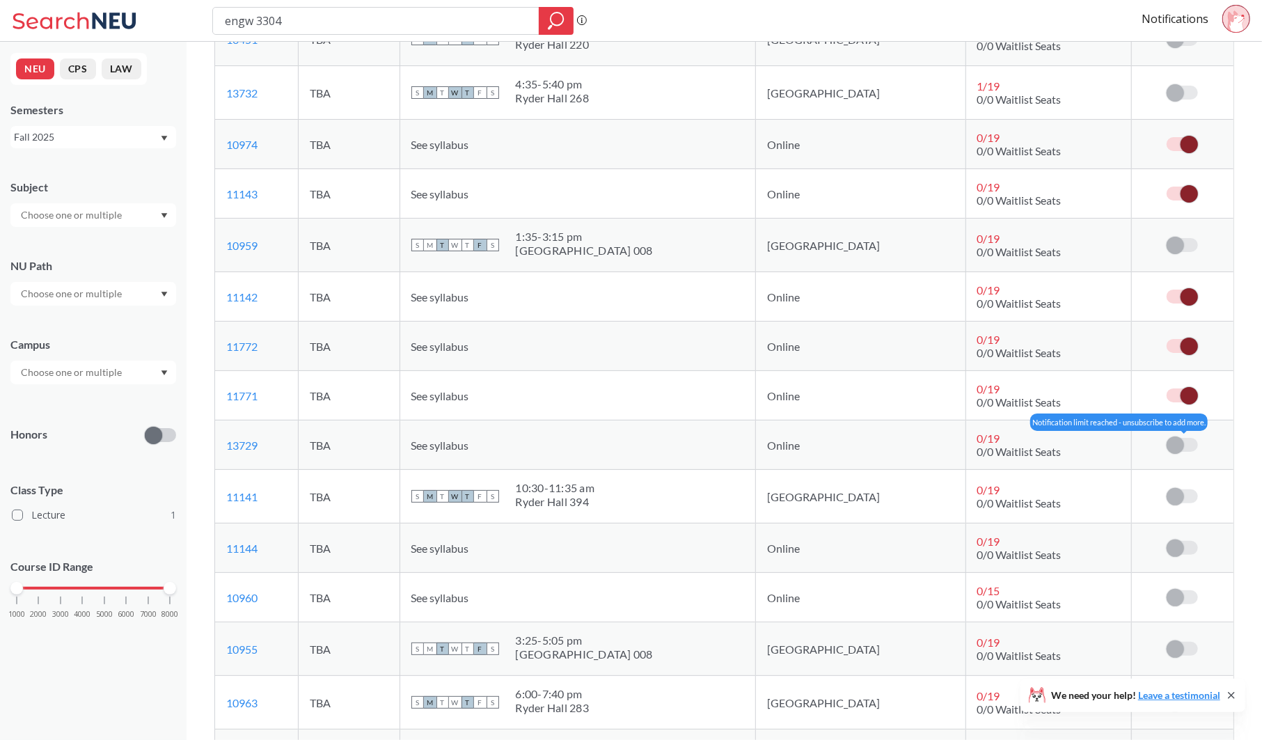
scroll to position [301, 0]
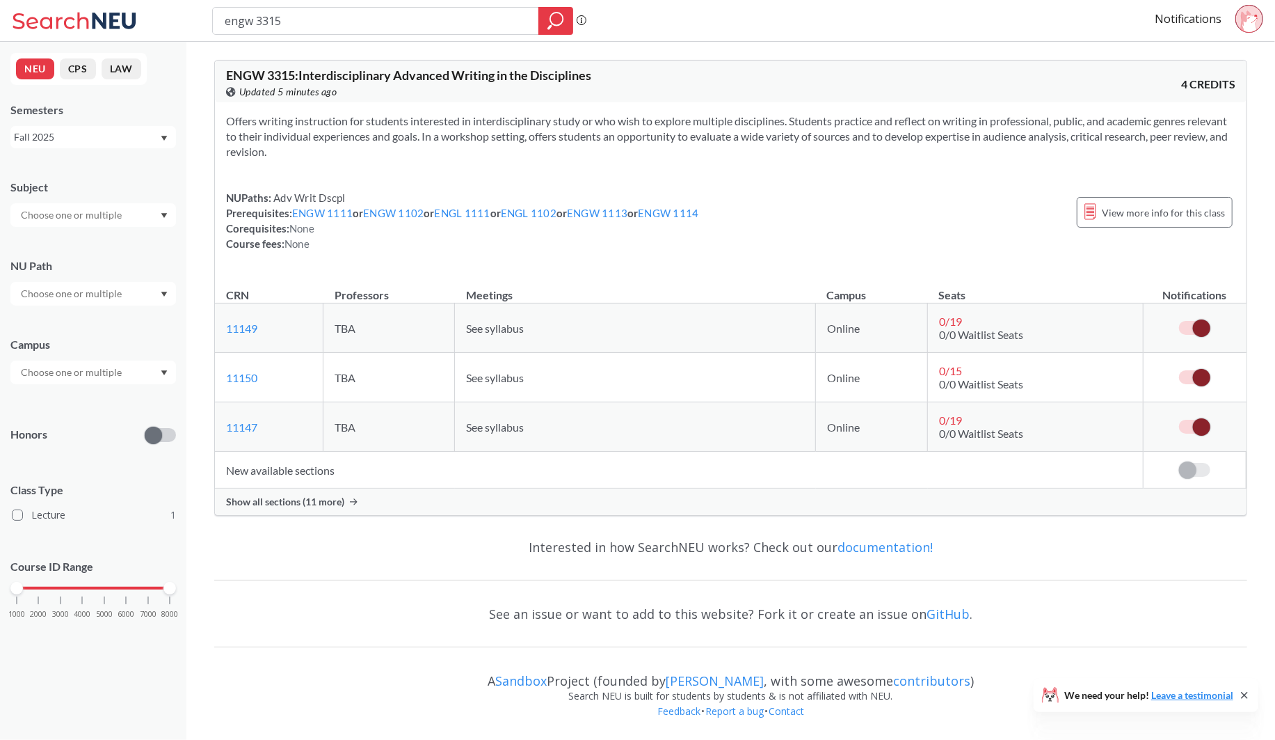
click at [279, 473] on td "New available sections" at bounding box center [679, 470] width 928 height 37
click at [288, 493] on div "Show all sections (11 more)" at bounding box center [731, 501] width 1032 height 26
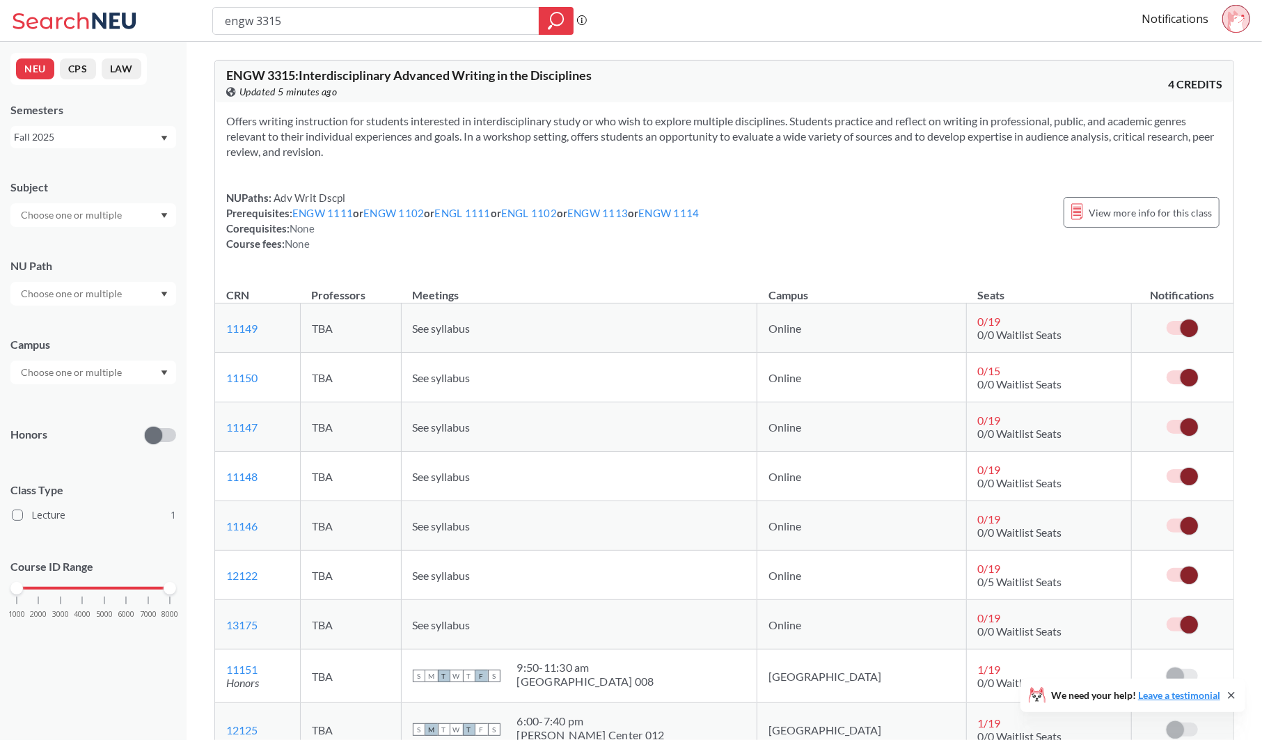
click at [1180, 568] on label at bounding box center [1181, 575] width 31 height 14
click at [1166, 568] on input "checkbox" at bounding box center [1166, 568] width 0 height 0
click at [1254, 572] on div "ENGW 3315 : Interdisciplinary Advanced Writing in the Disciplines View this cou…" at bounding box center [723, 675] width 1075 height 1266
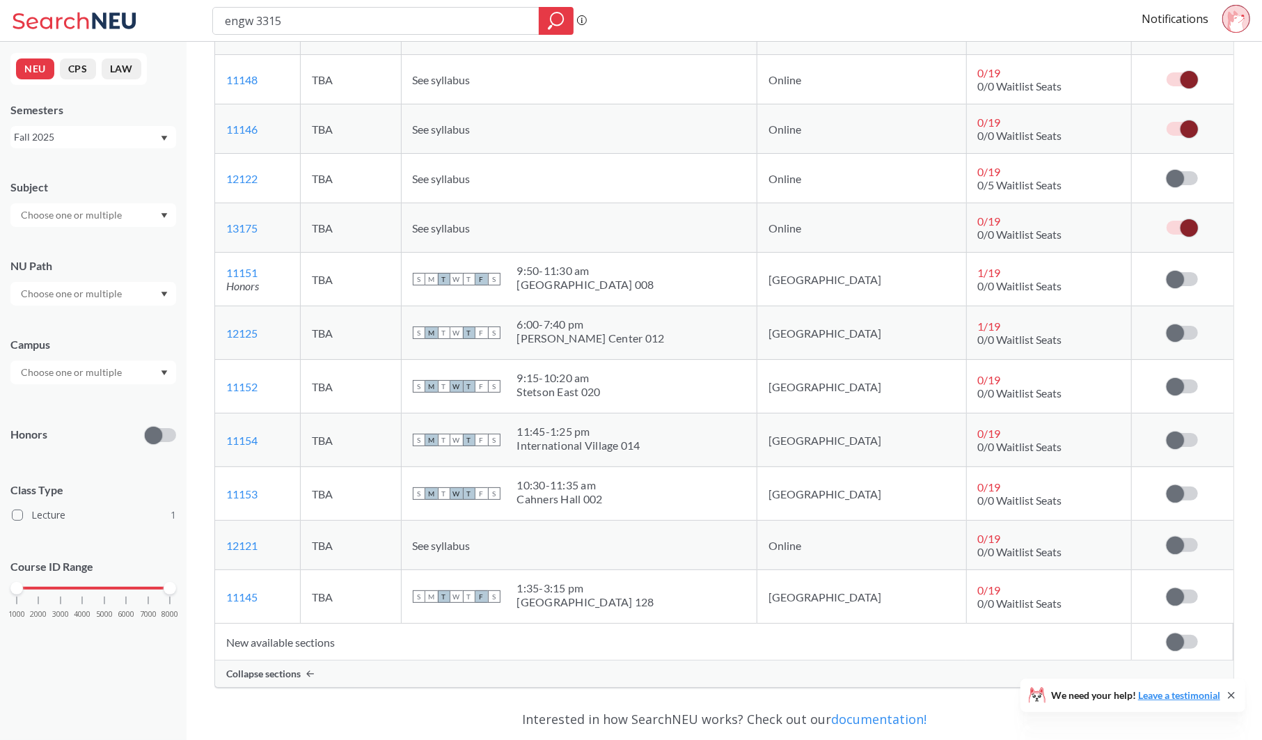
scroll to position [399, 0]
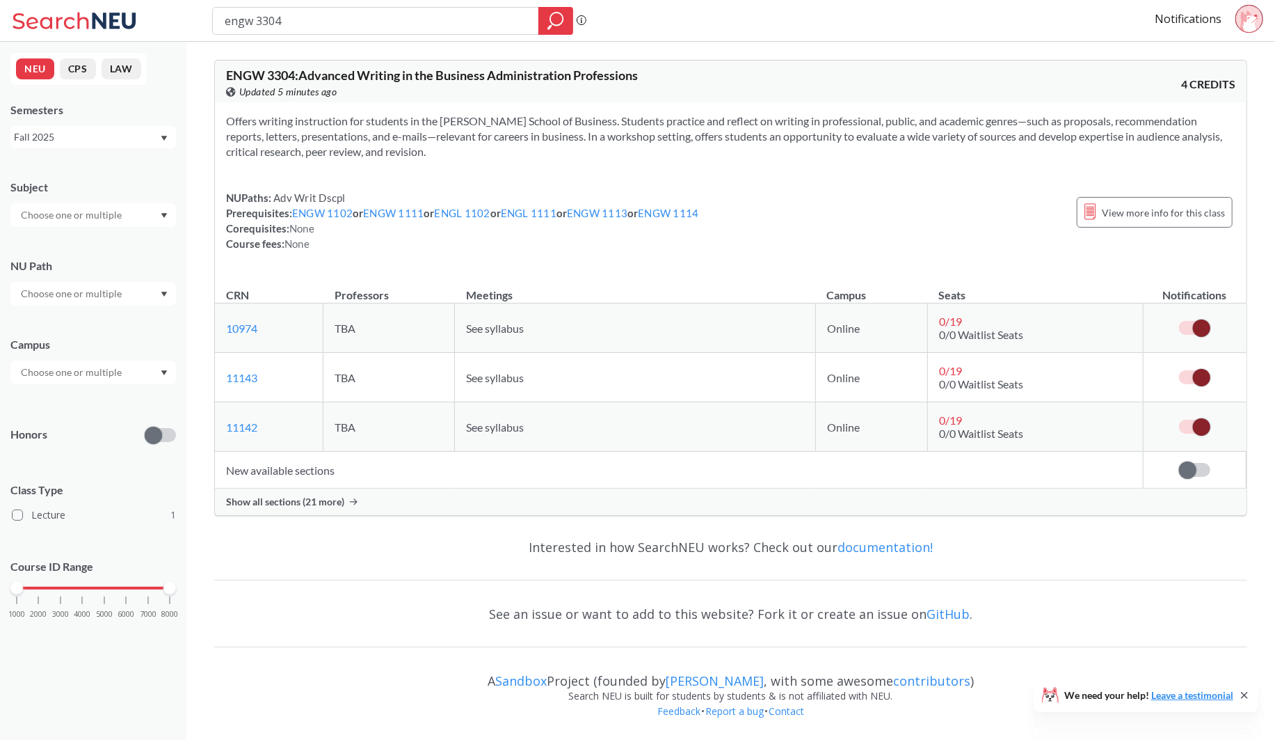
click at [296, 478] on td "New available sections" at bounding box center [679, 470] width 928 height 37
click at [303, 496] on span "Show all sections (21 more)" at bounding box center [285, 501] width 118 height 13
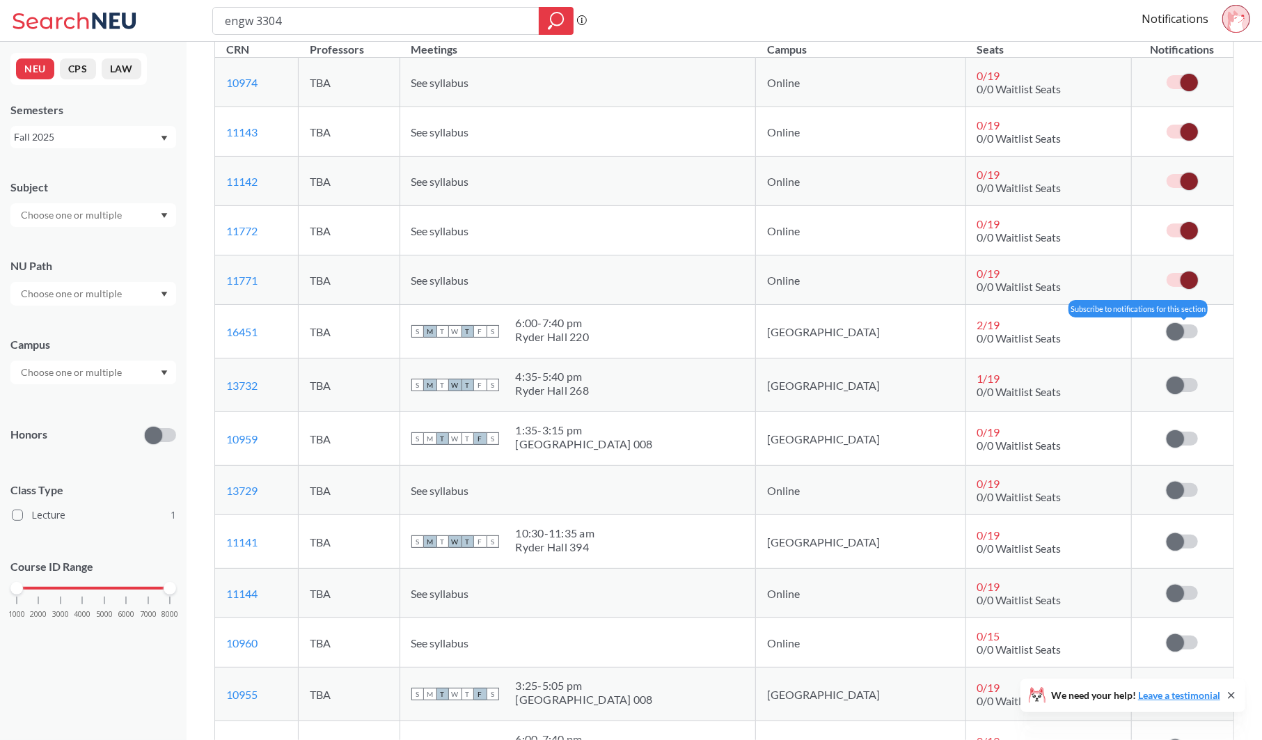
scroll to position [251, 0]
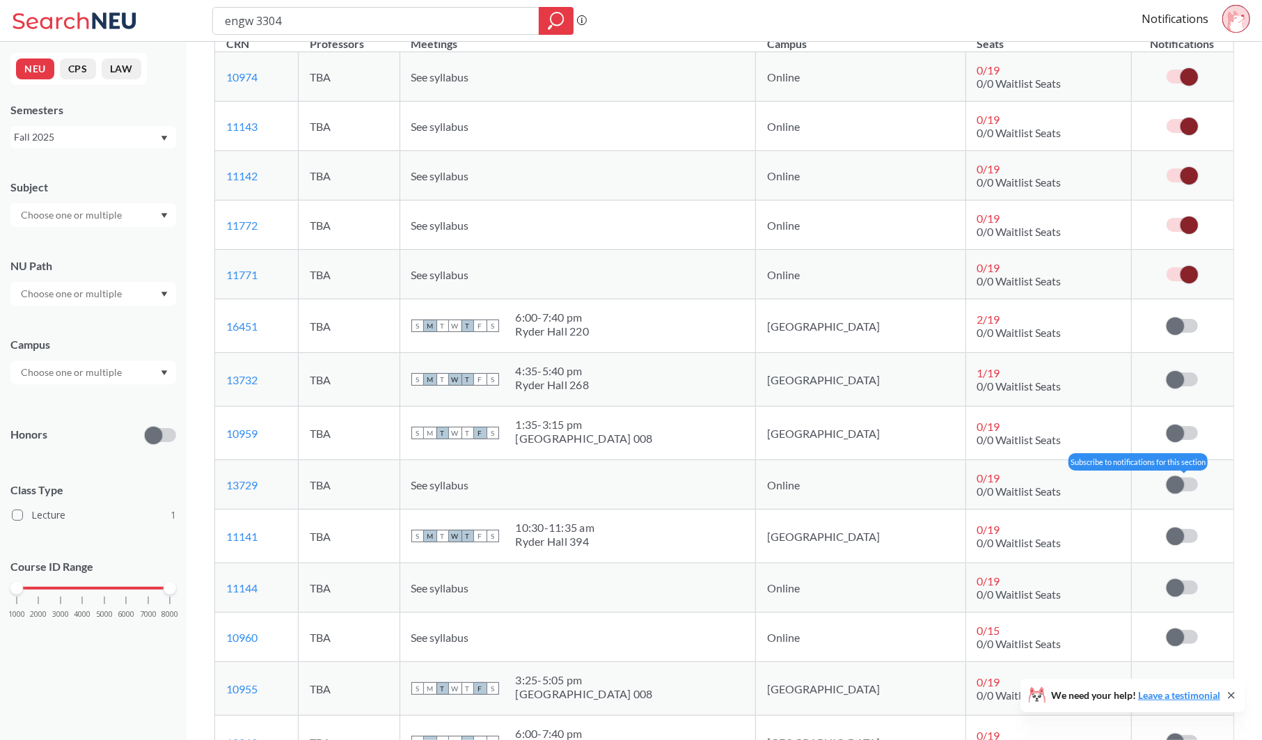
click at [1174, 484] on span at bounding box center [1174, 484] width 17 height 17
click at [1166, 477] on input "checkbox" at bounding box center [1166, 477] width 0 height 0
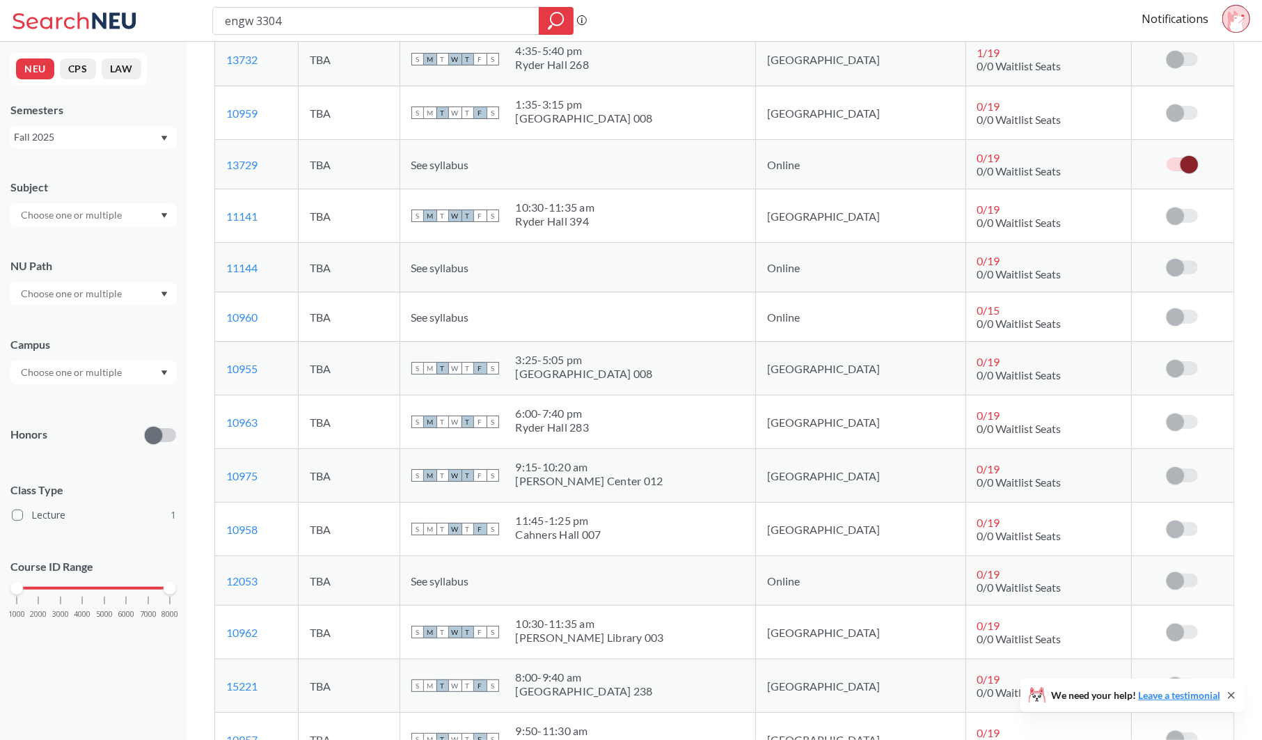
scroll to position [578, 0]
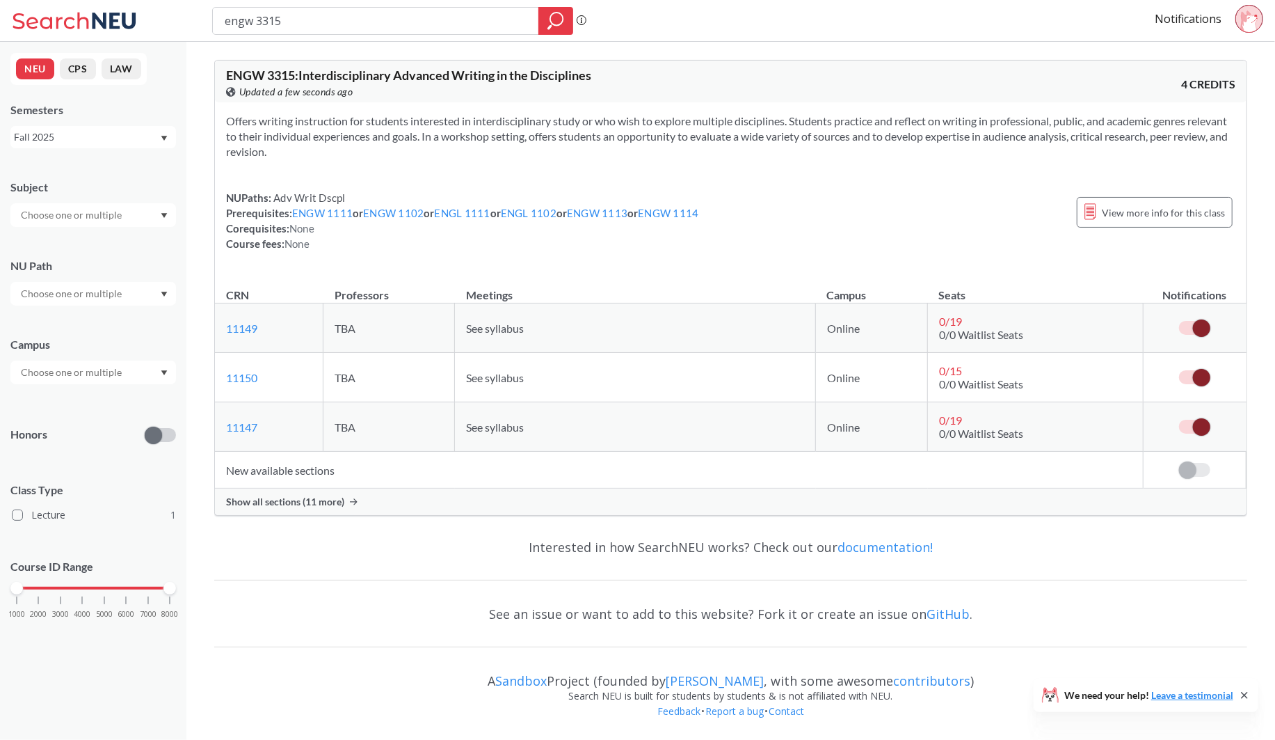
click at [300, 497] on span "Show all sections (11 more)" at bounding box center [285, 501] width 118 height 13
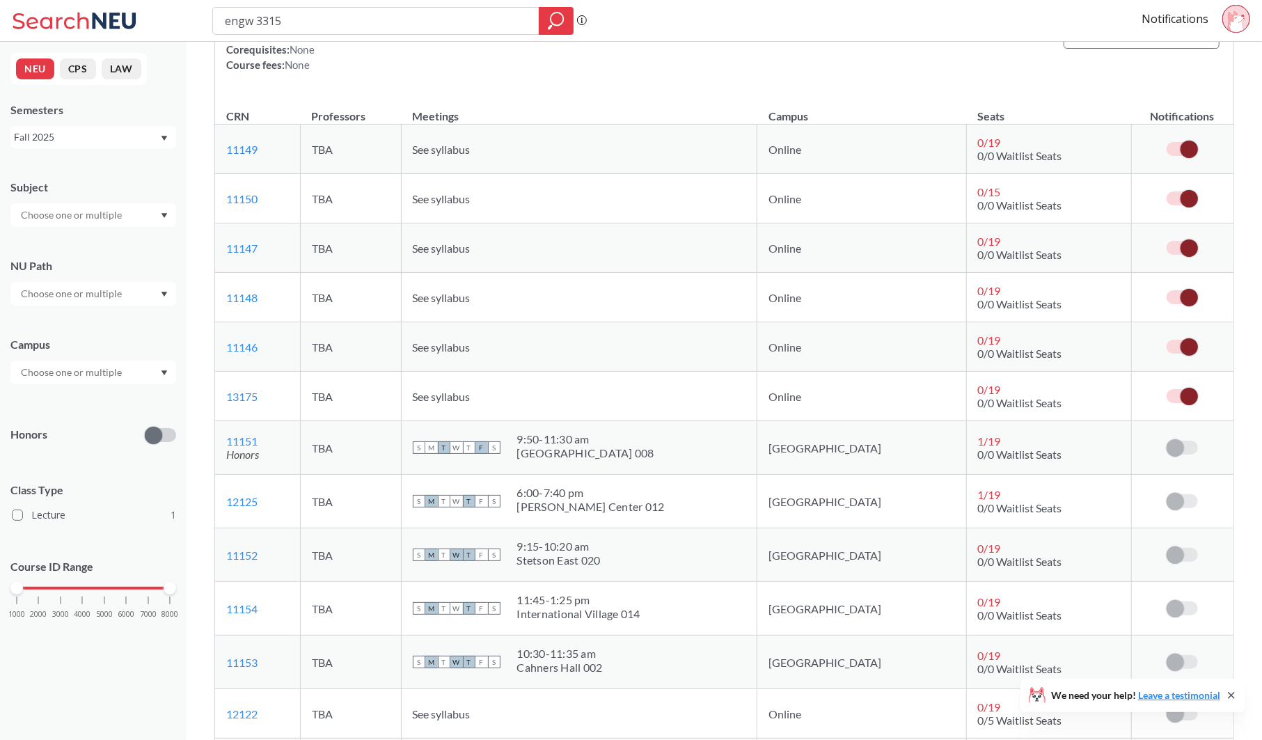
scroll to position [131, 0]
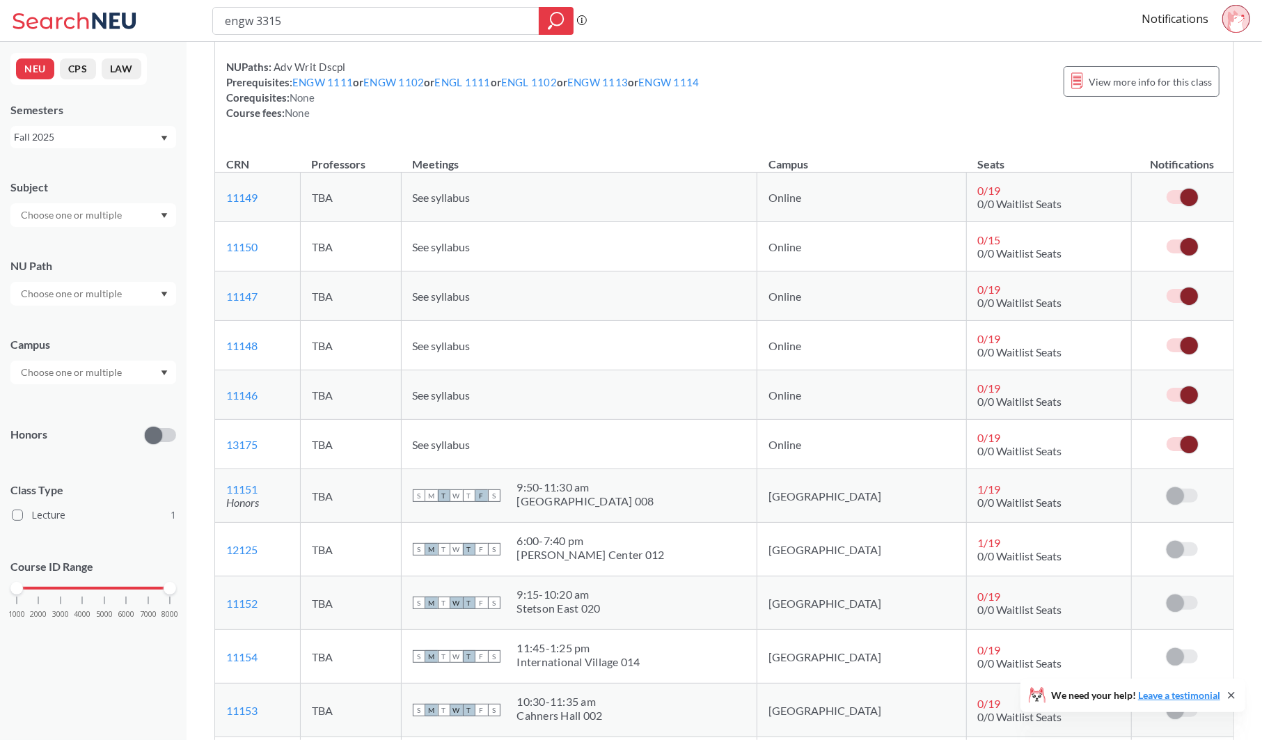
click at [1196, 241] on span at bounding box center [1188, 246] width 17 height 17
click at [1166, 239] on input "checkbox" at bounding box center [1166, 239] width 0 height 0
type input "engw 3304"
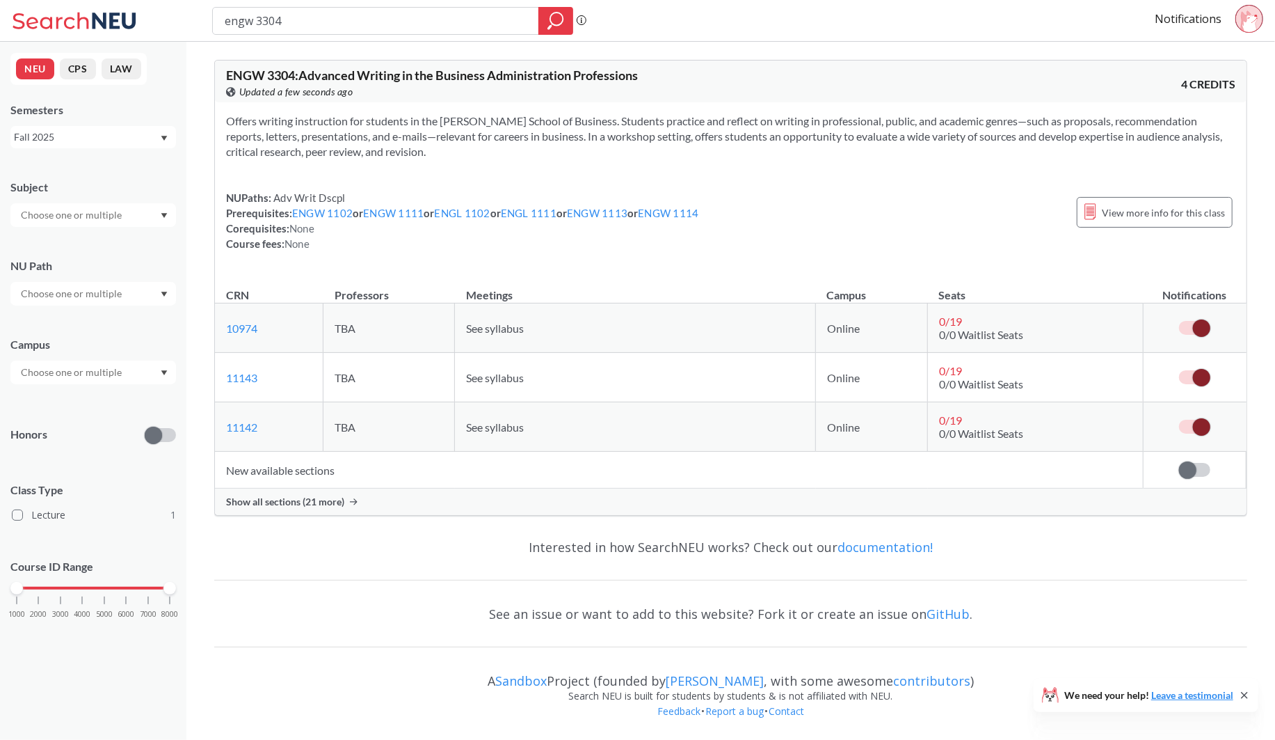
click at [282, 498] on span "Show all sections (21 more)" at bounding box center [285, 501] width 118 height 13
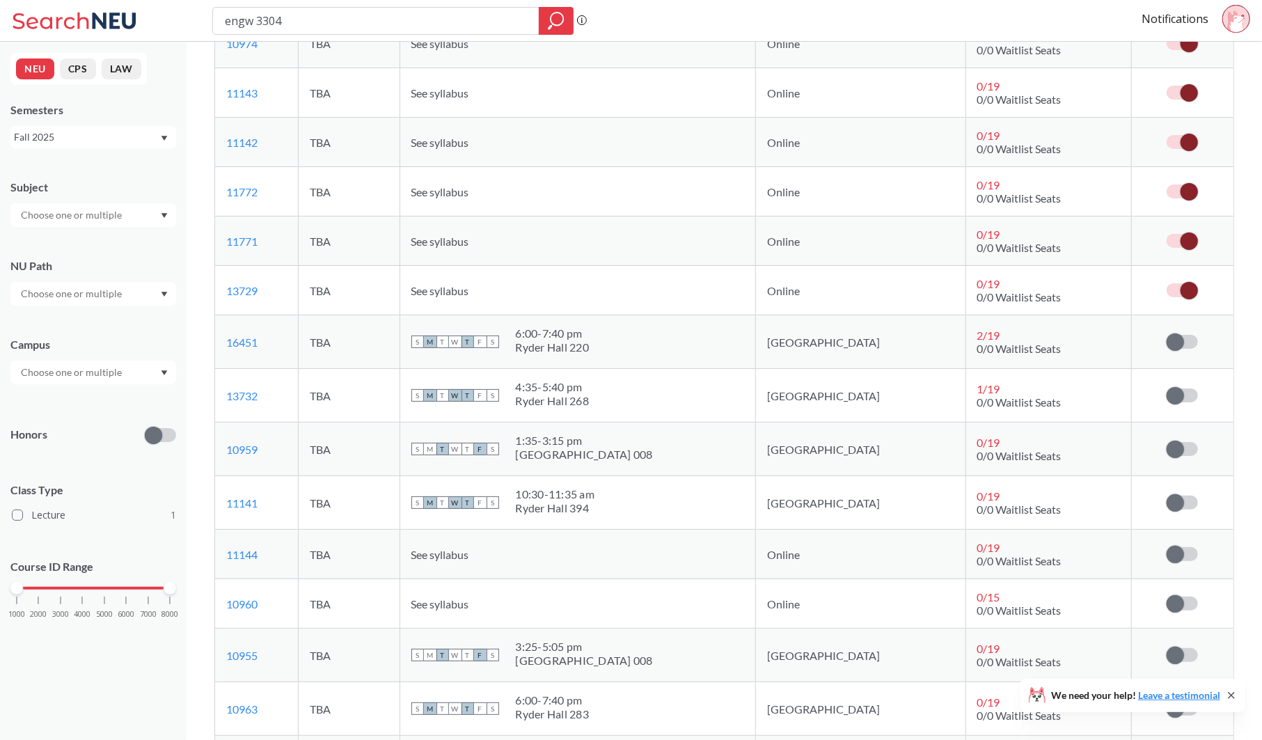
scroll to position [287, 0]
click at [1177, 550] on span at bounding box center [1174, 551] width 17 height 17
click at [1166, 545] on input "checkbox" at bounding box center [1166, 545] width 0 height 0
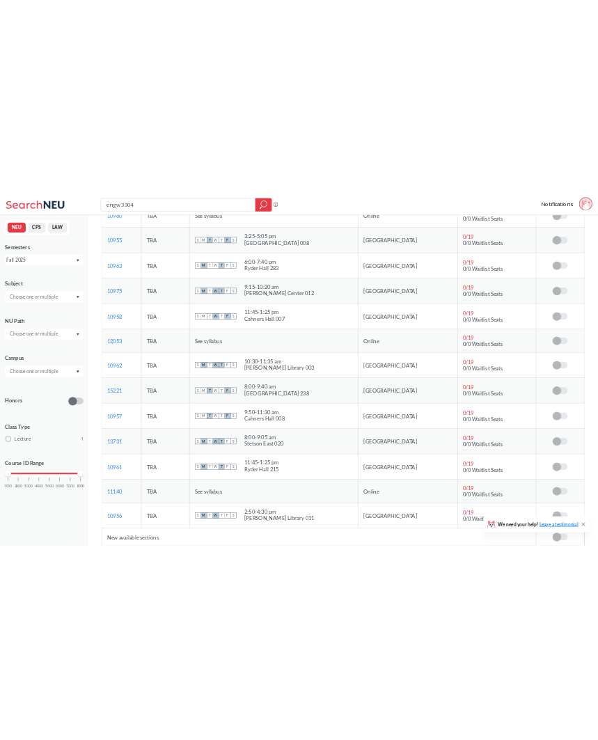
scroll to position [808, 0]
